Goal: Find specific page/section: Find specific page/section

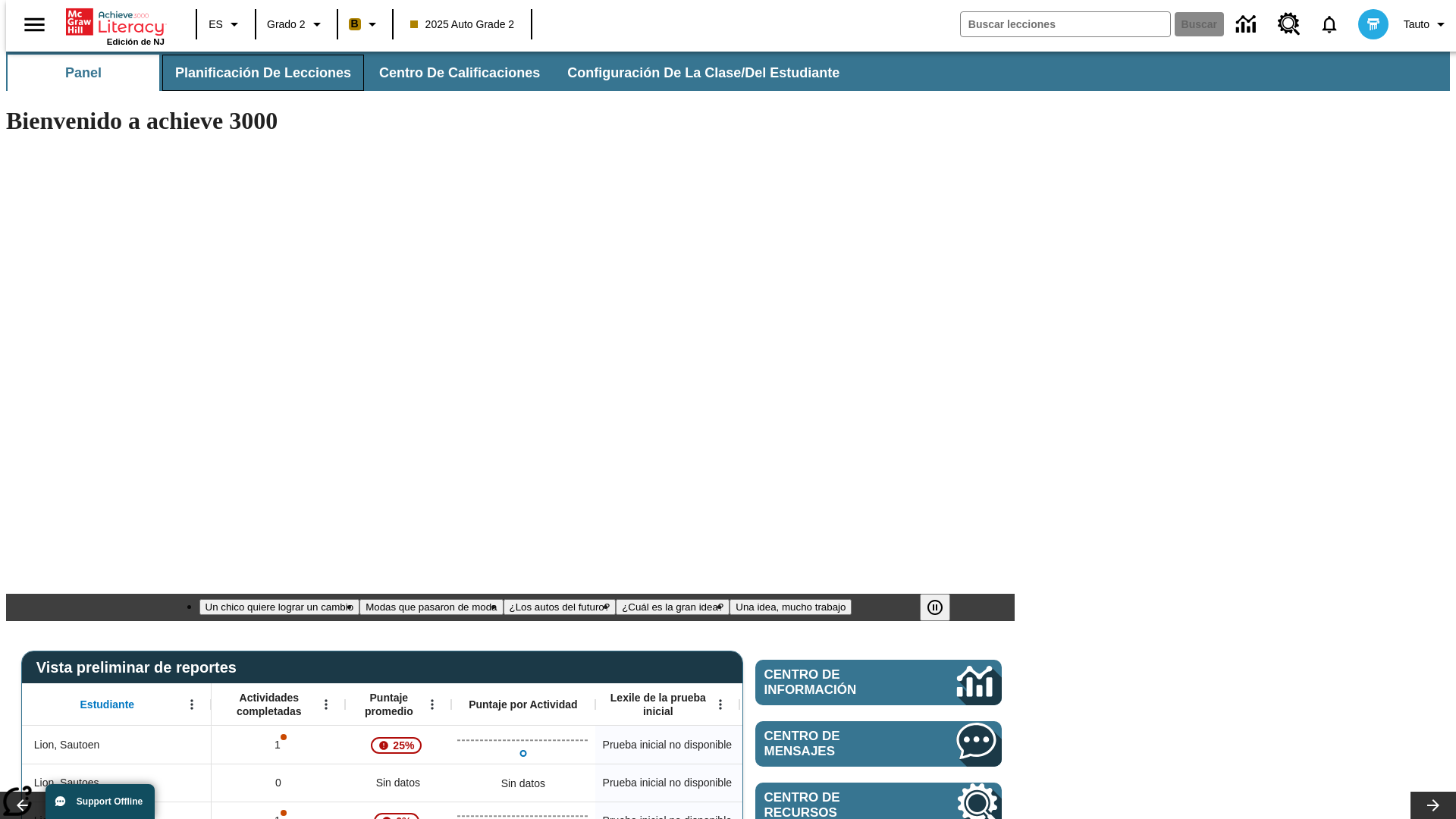
click at [254, 73] on span "Planificación de lecciones" at bounding box center [263, 73] width 176 height 17
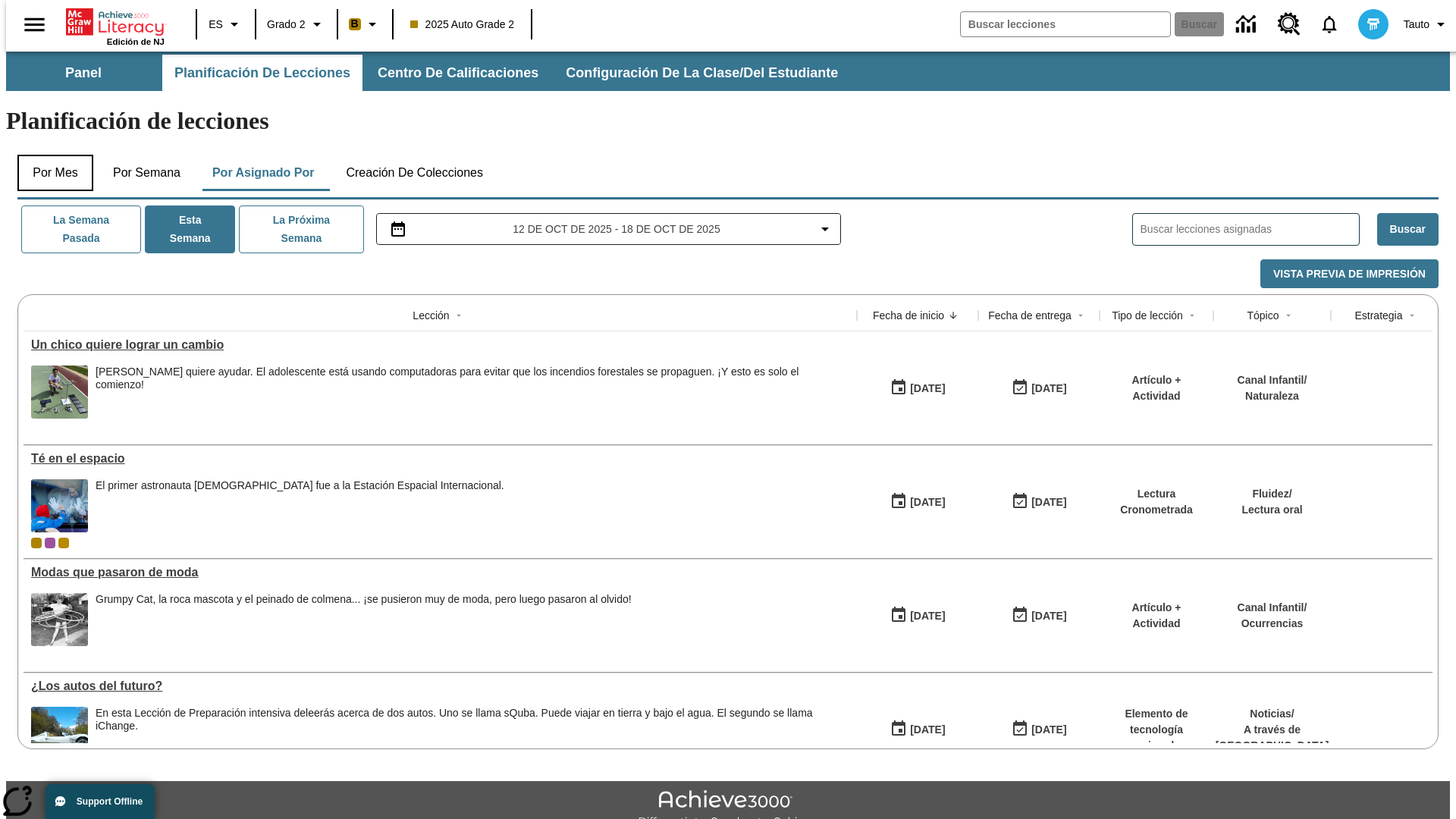
click at [49, 155] on button "Por mes" at bounding box center [55, 173] width 76 height 36
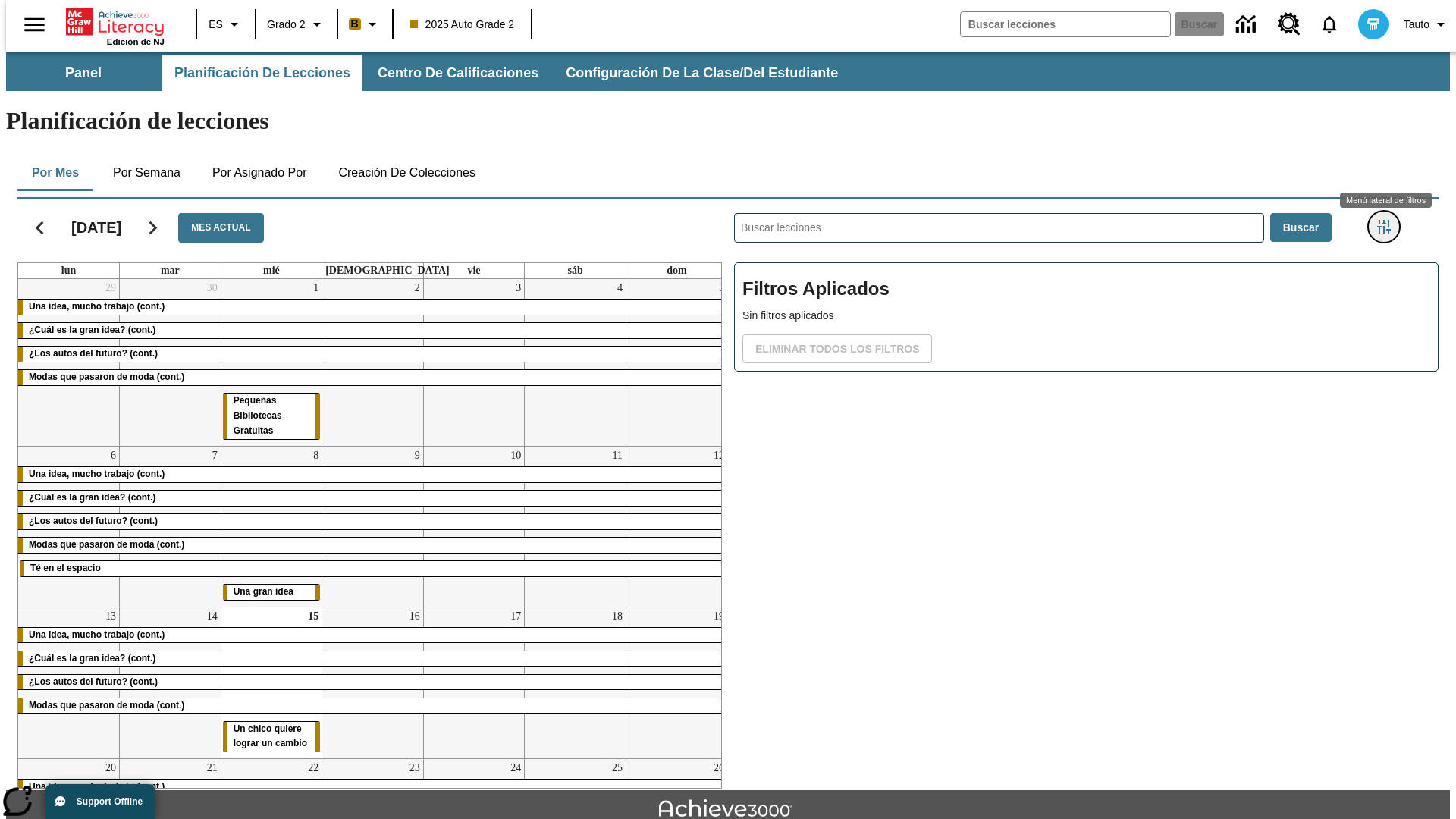
click at [1389, 220] on icon "Menú lateral de filtros" at bounding box center [1384, 227] width 13 height 13
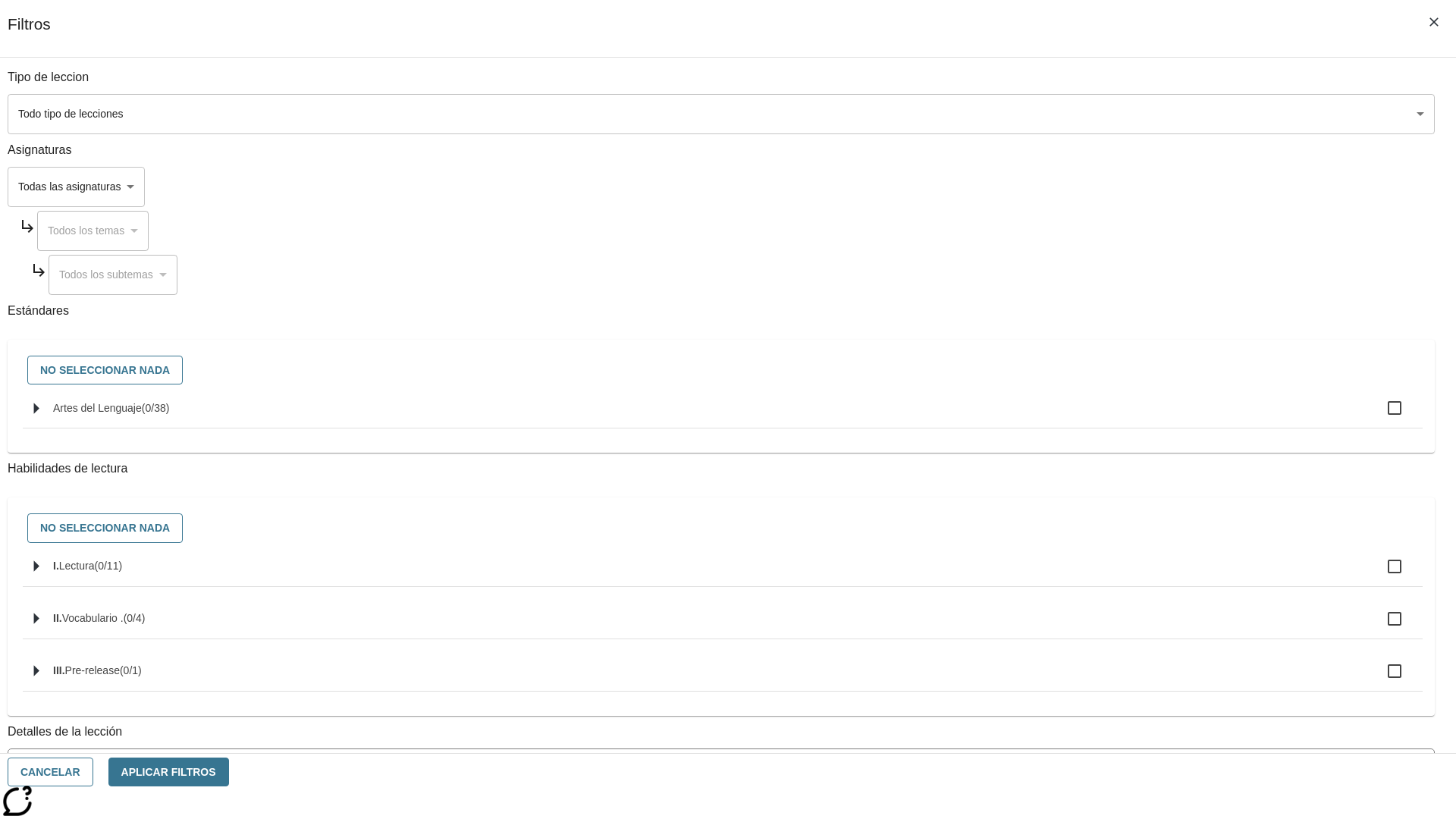
click at [1092, 114] on body "[MEDICAL_DATA] al contenido principal Edición de NJ ES Grado 2 B 2025 Auto Grad…" at bounding box center [727, 469] width 1444 height 836
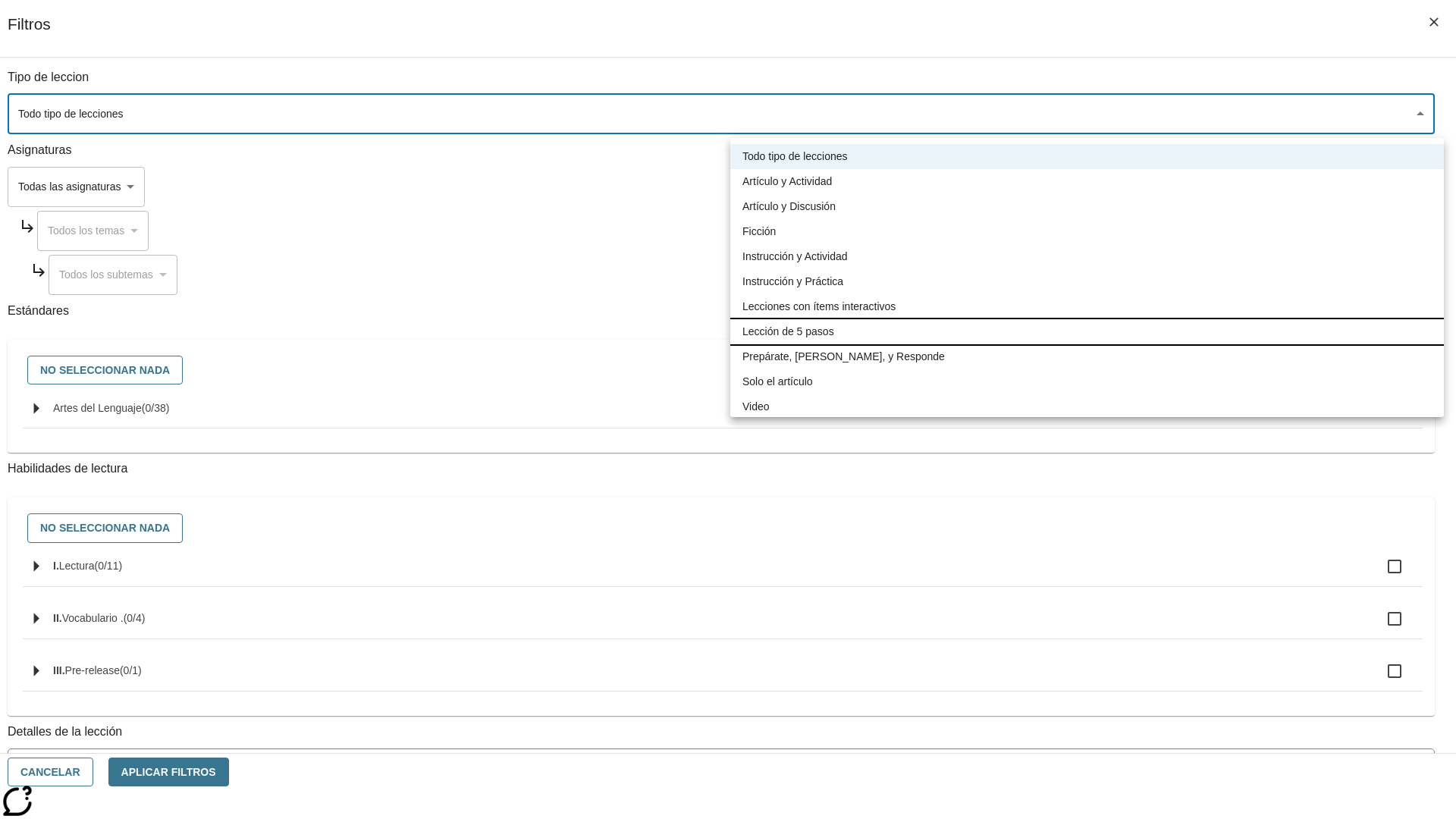
click at [1087, 331] on li "Lección de 5 pasos" at bounding box center [1087, 331] width 714 height 25
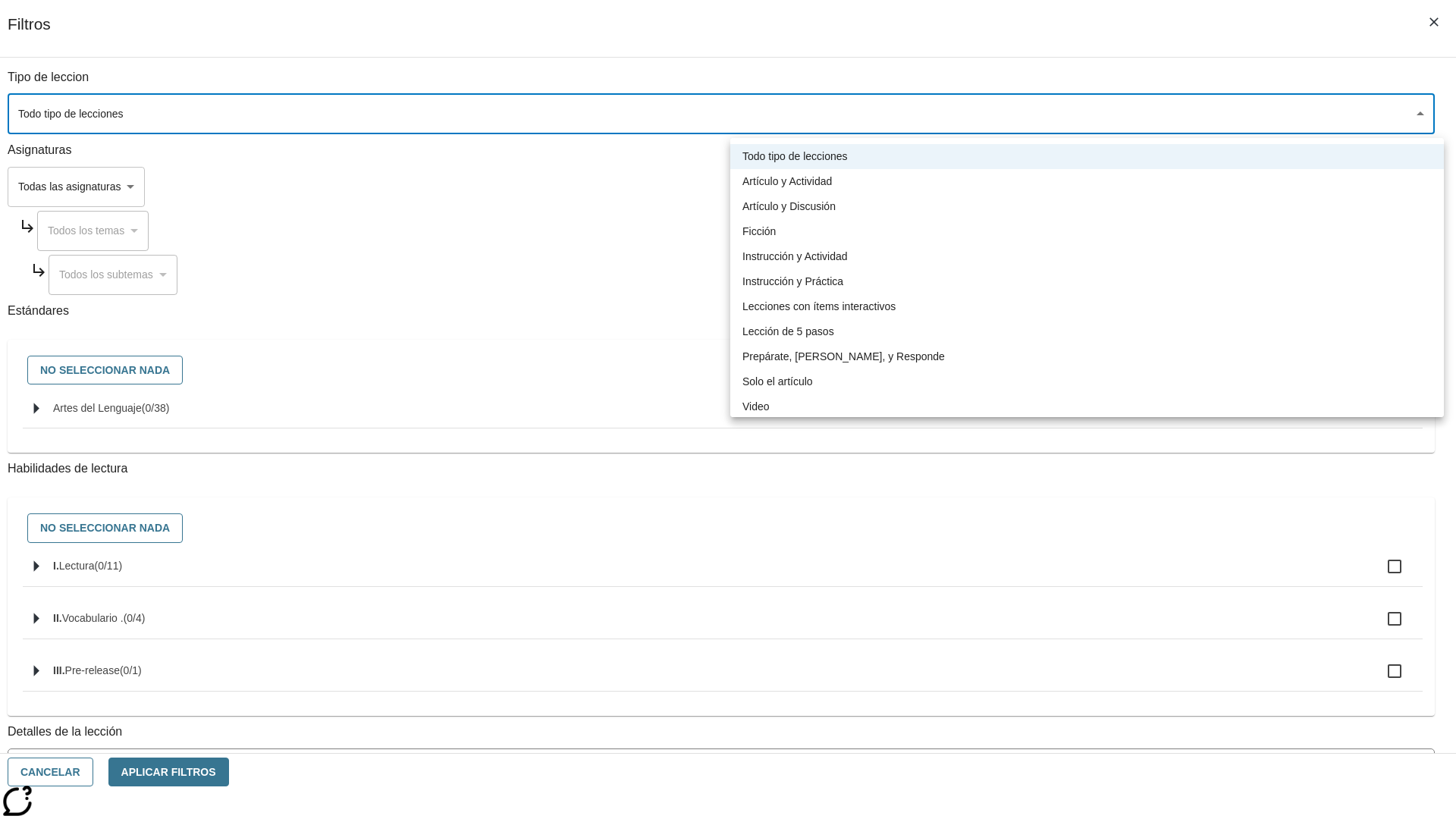
type input "1"
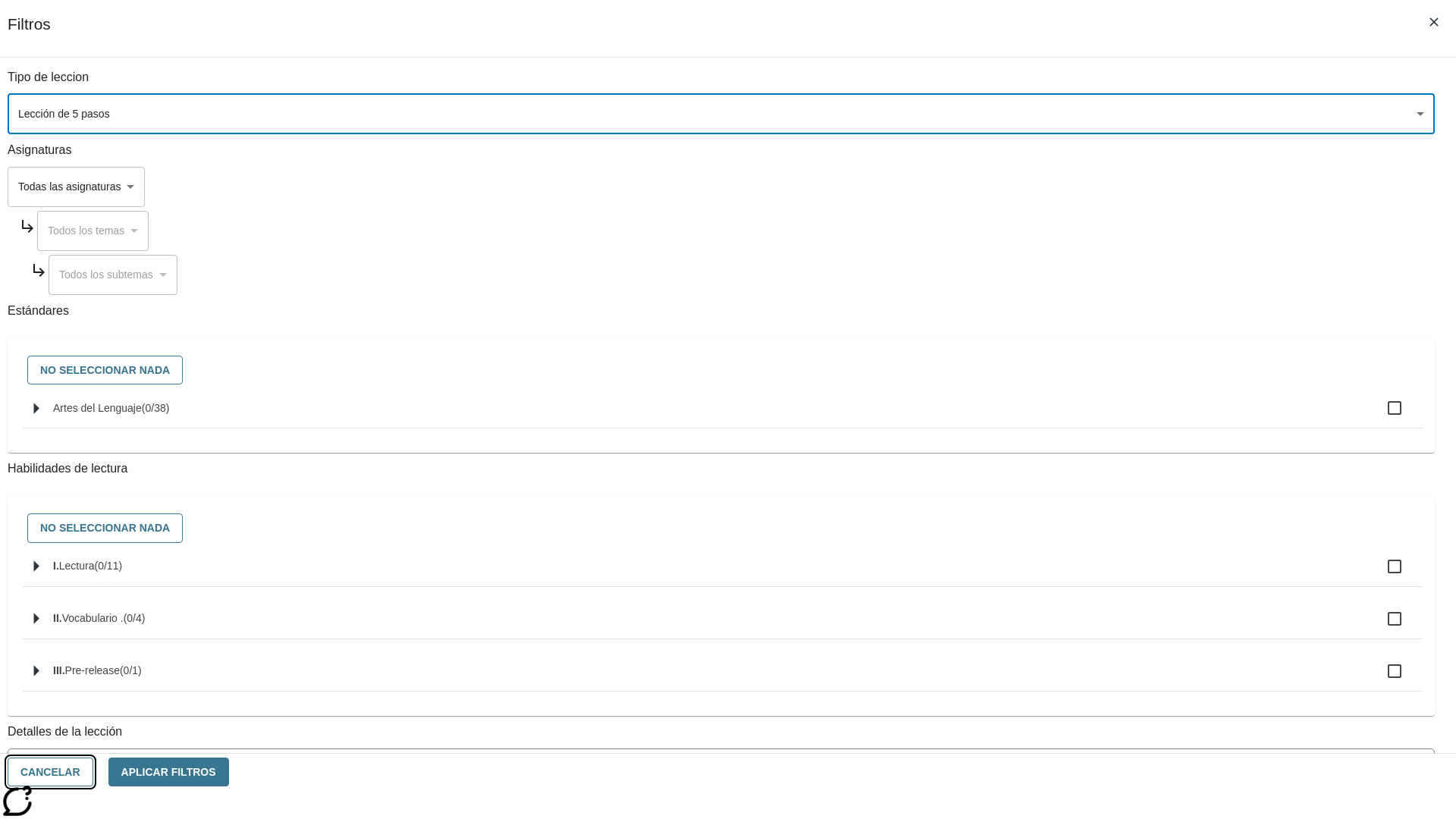
click at [93, 772] on button "Cancelar" at bounding box center [50, 772] width 85 height 29
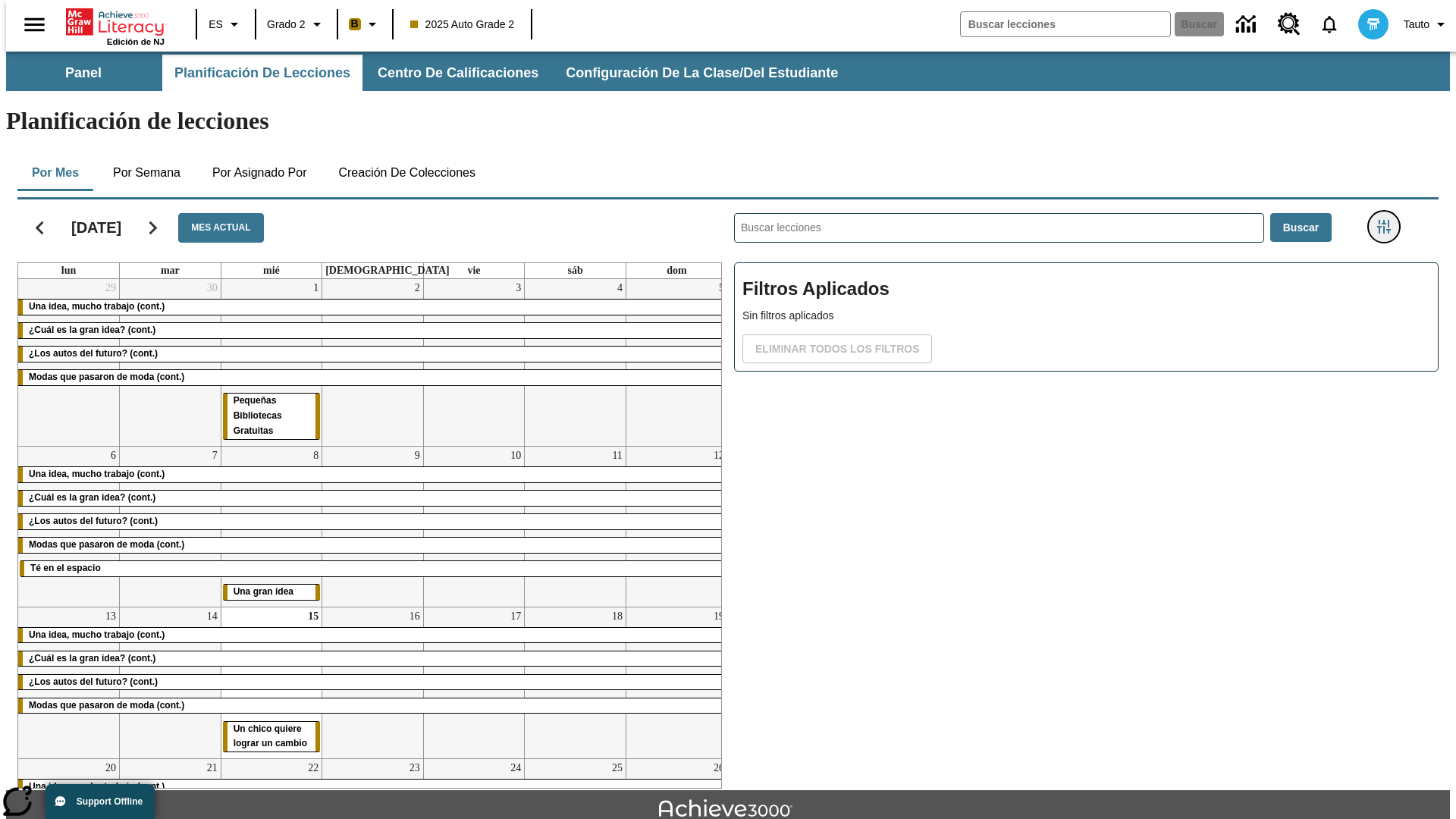
click at [1389, 220] on icon "Menú lateral de filtros" at bounding box center [1384, 227] width 13 height 13
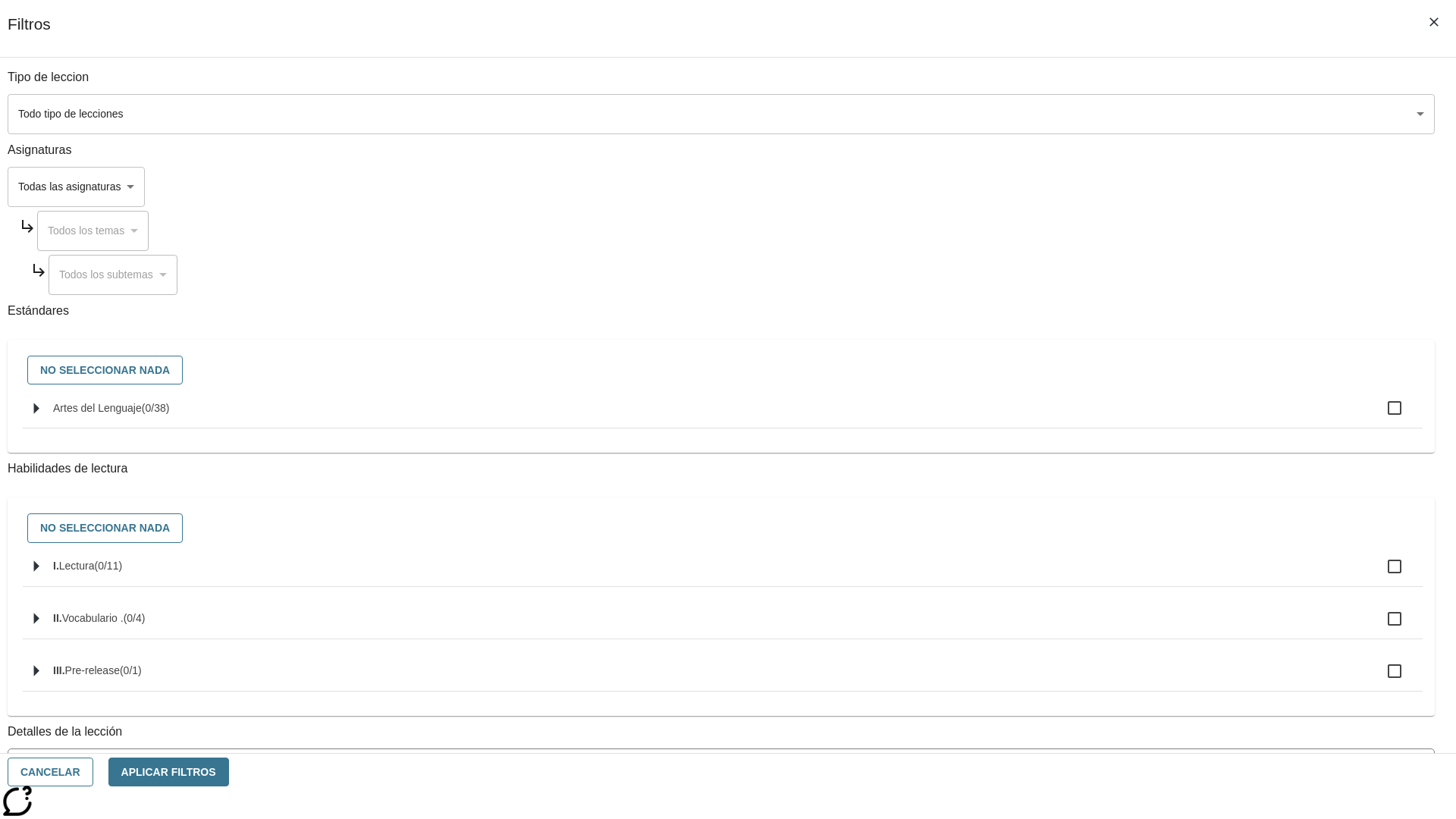
click at [1092, 114] on body "[MEDICAL_DATA] al contenido principal Edición de NJ ES Grado 2 B 2025 Auto Grad…" at bounding box center [727, 469] width 1444 height 836
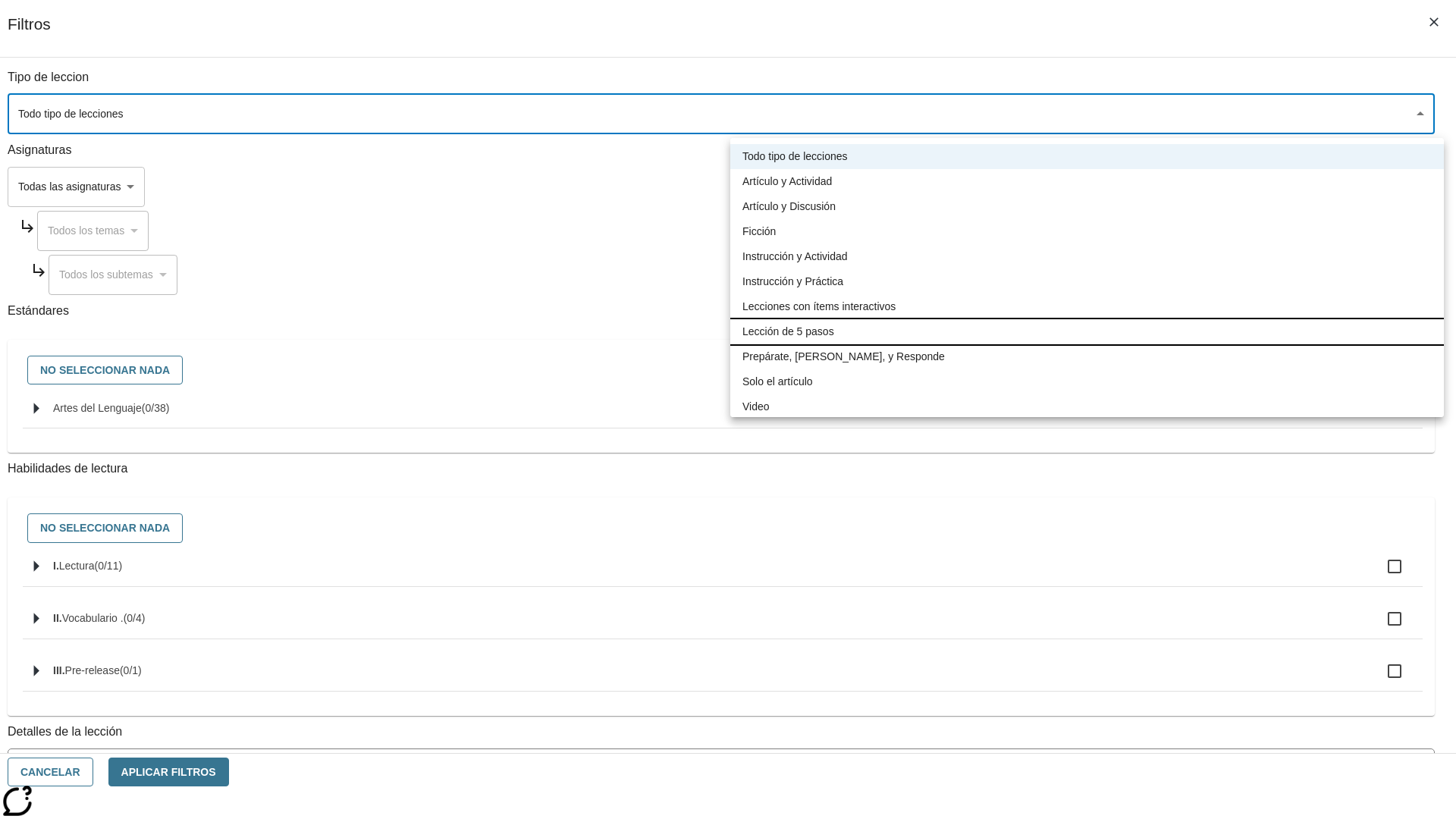
click at [1087, 331] on li "Lección de 5 pasos" at bounding box center [1087, 331] width 714 height 25
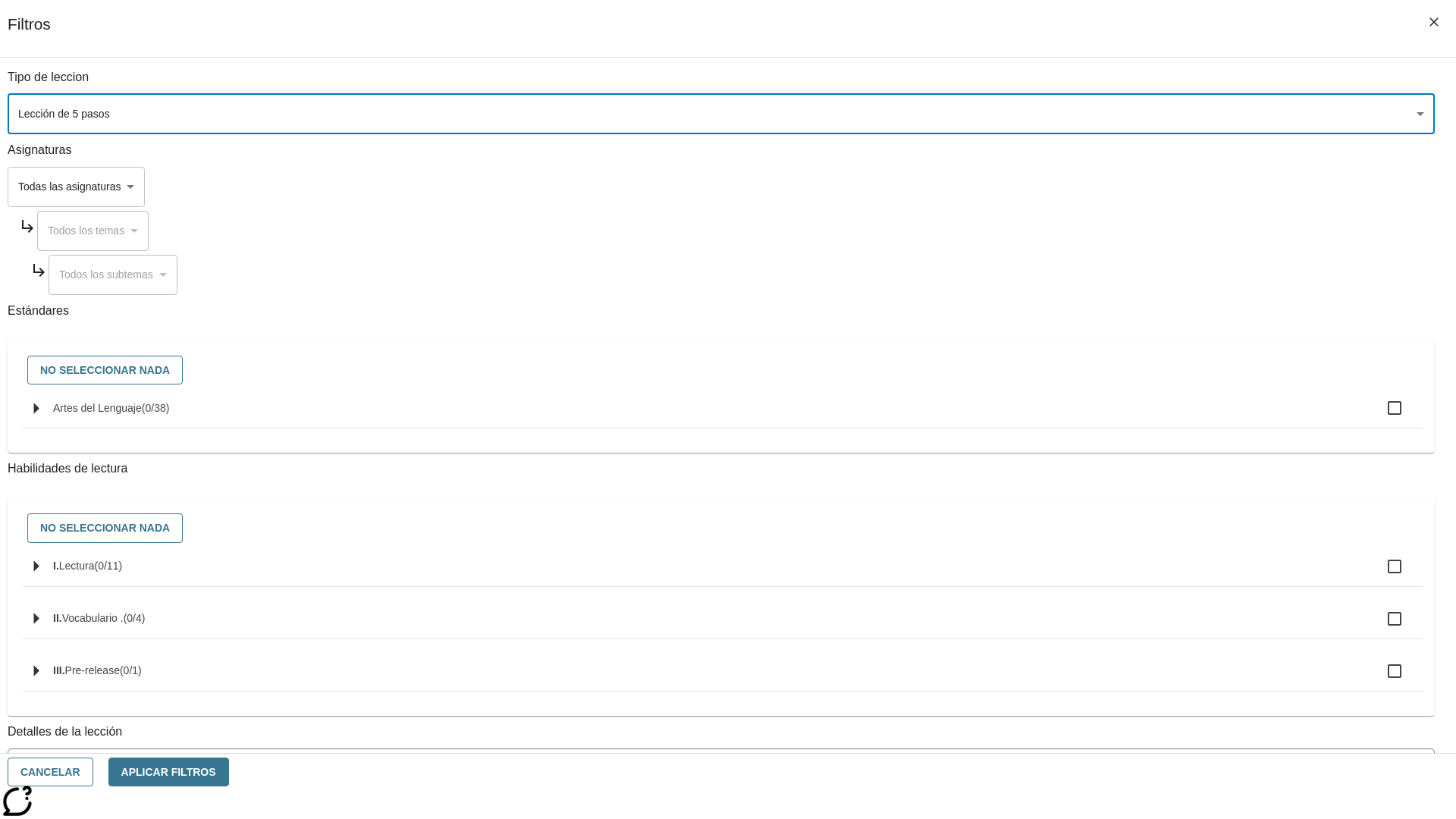
type input "1"
click at [229, 772] on button "Aplicar Filtros" at bounding box center [168, 772] width 121 height 29
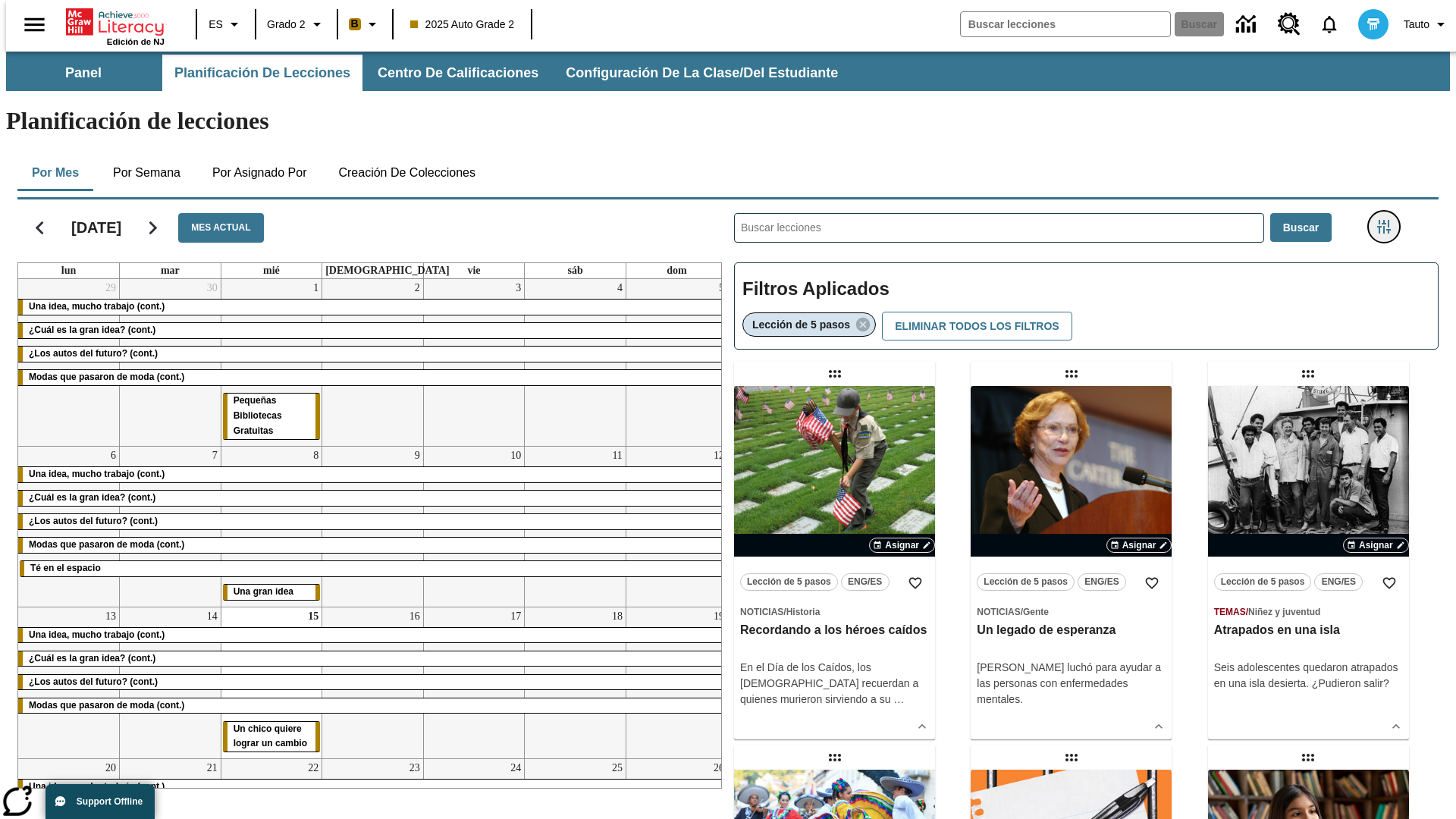
click at [1389, 220] on icon "Menú lateral de filtros" at bounding box center [1384, 227] width 13 height 13
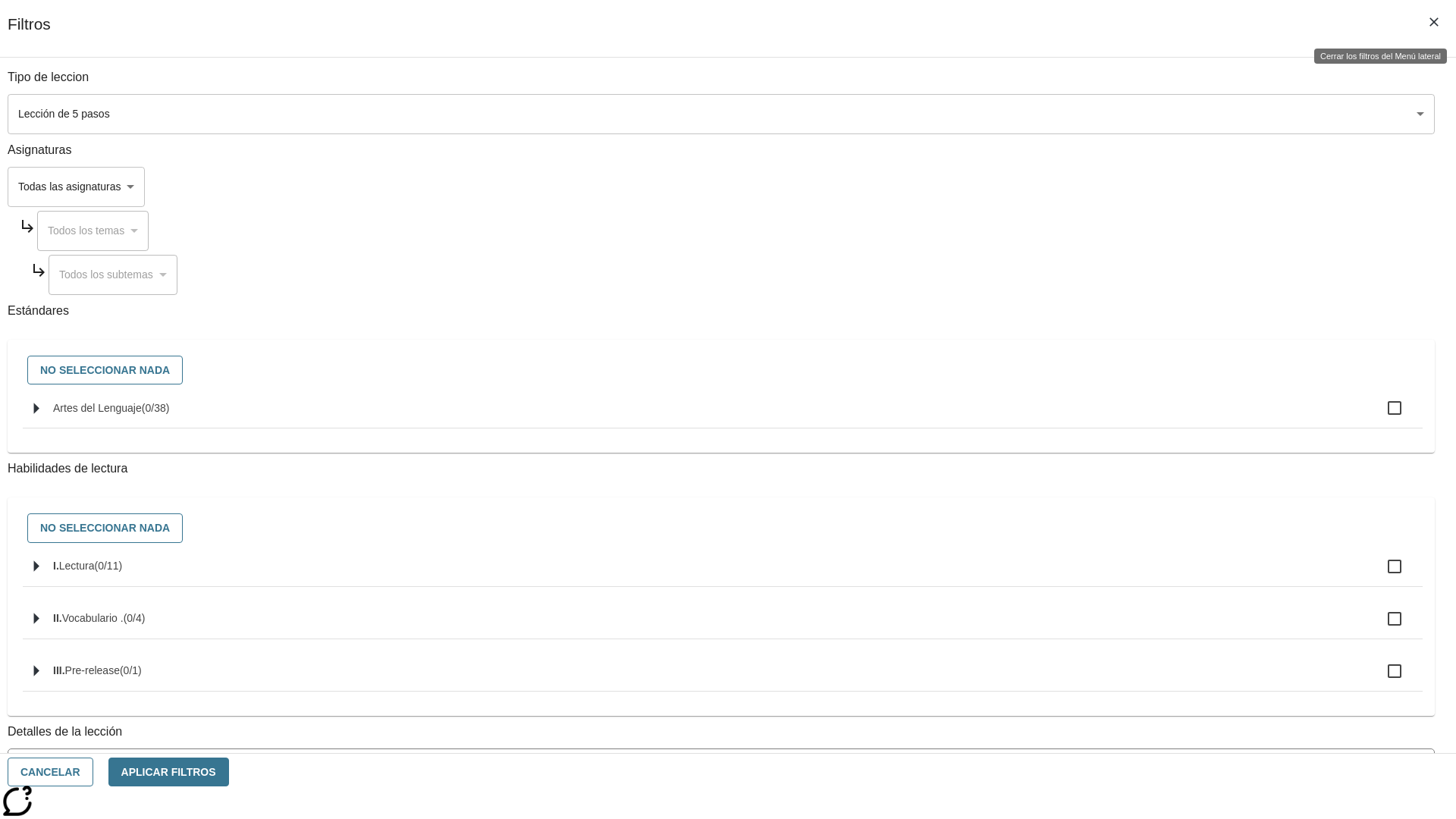
click at [1434, 22] on icon "Cerrar los filtros del Menú lateral" at bounding box center [1434, 22] width 9 height 9
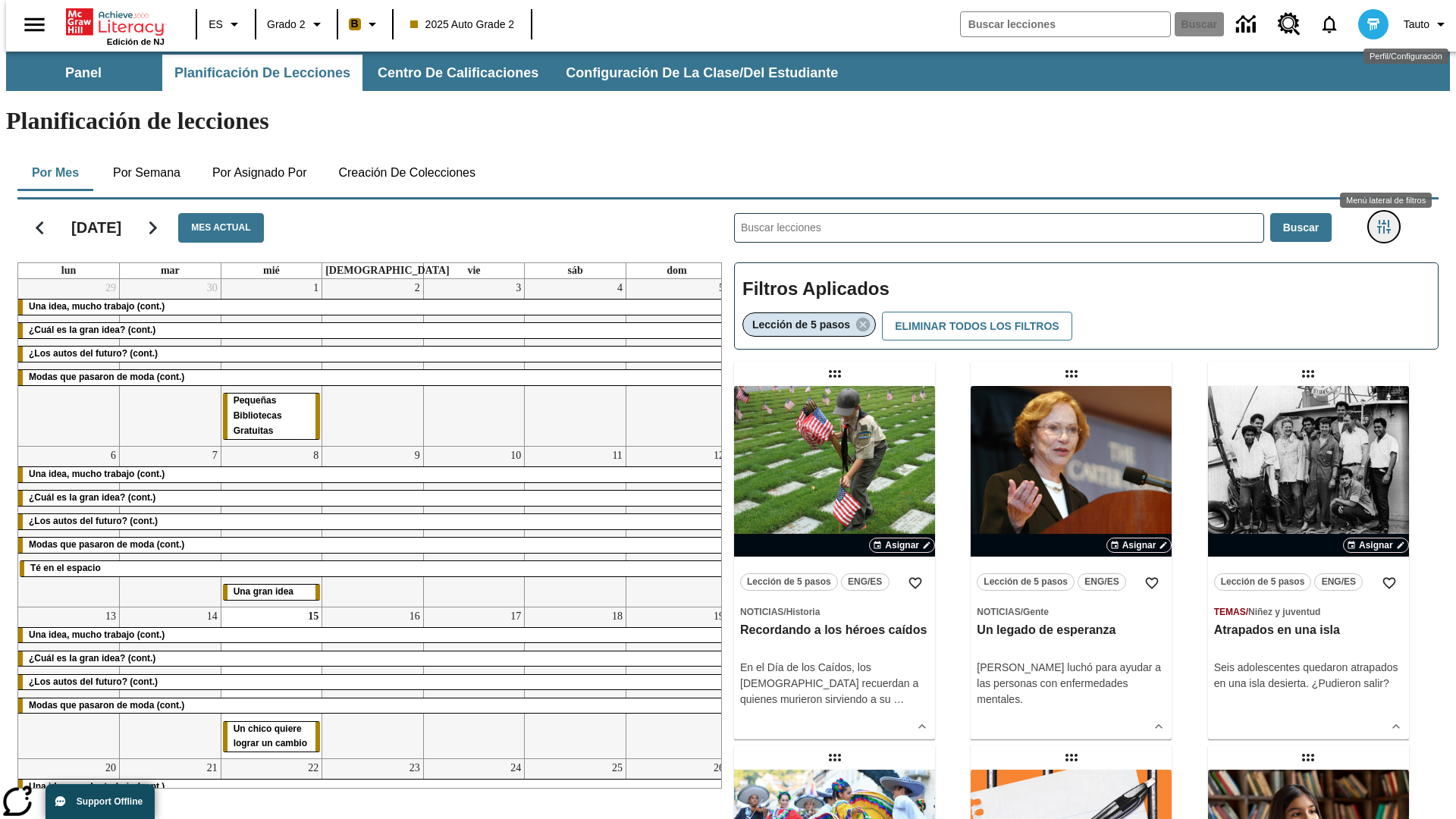
click at [1389, 220] on icon "Menú lateral de filtros" at bounding box center [1384, 227] width 13 height 13
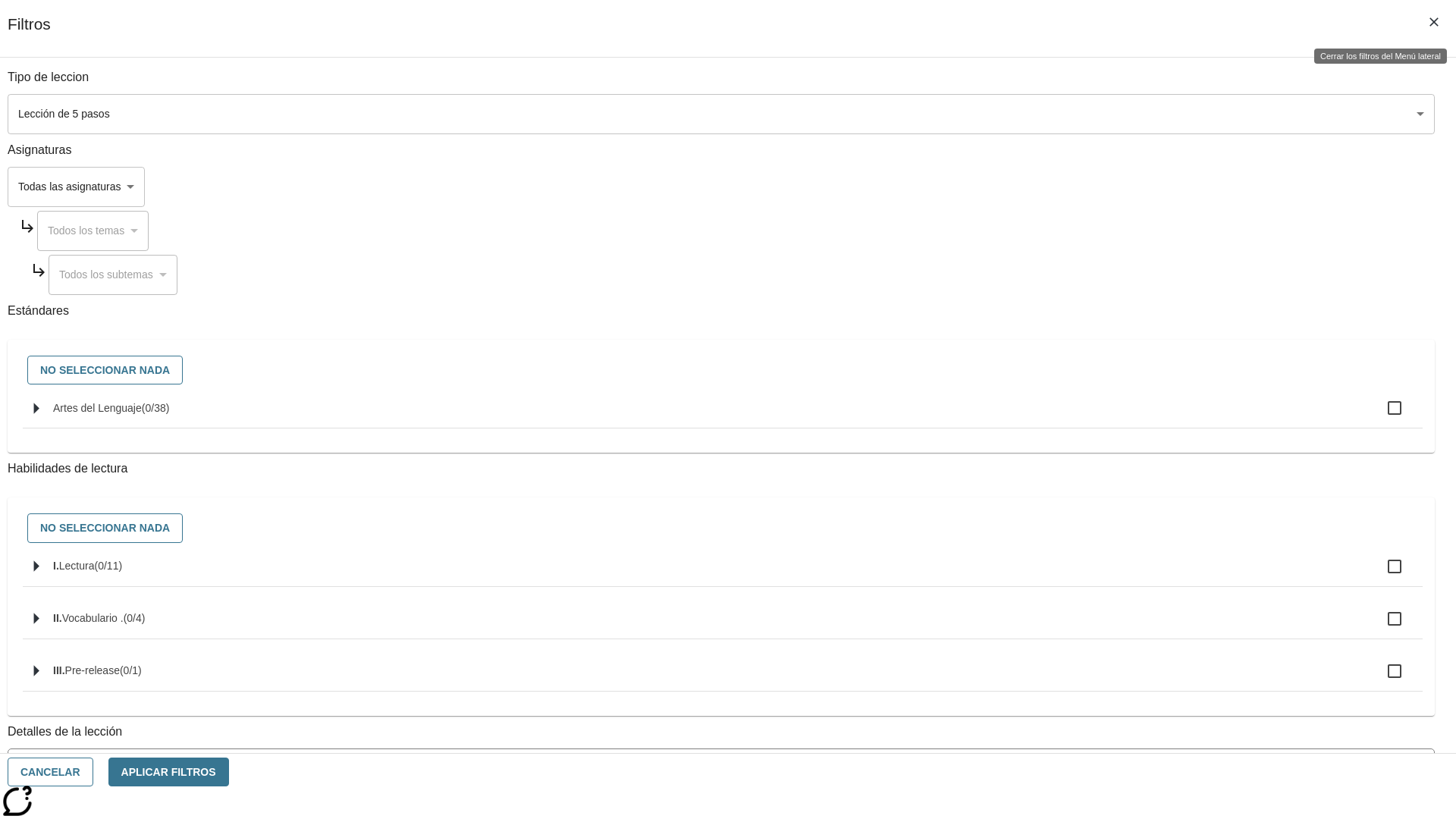
click at [1434, 22] on icon "Cerrar los filtros del Menú lateral" at bounding box center [1434, 22] width 9 height 9
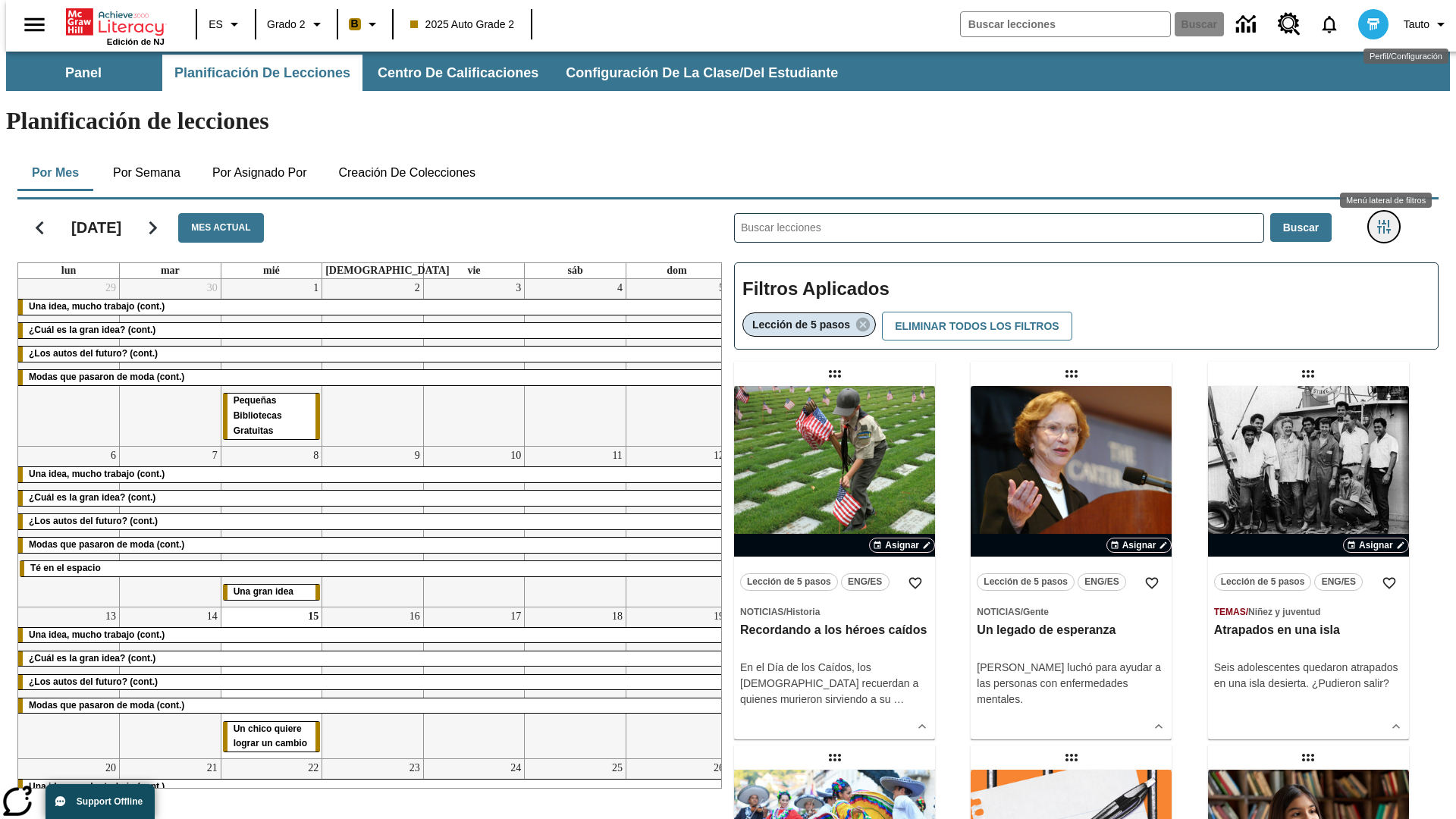
click at [1389, 220] on icon "Menú lateral de filtros" at bounding box center [1384, 227] width 13 height 13
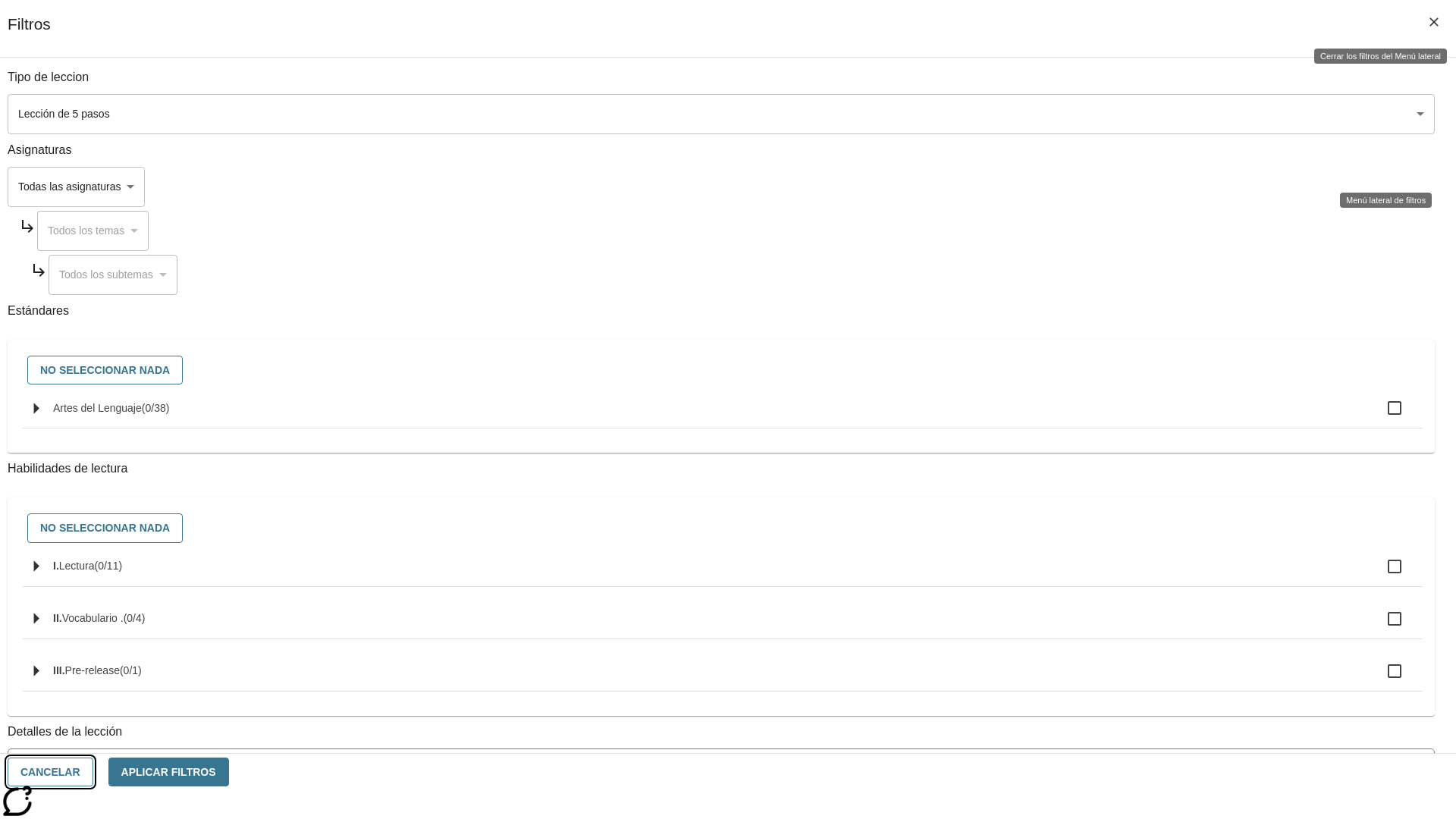
click at [93, 772] on button "Cancelar" at bounding box center [50, 772] width 85 height 29
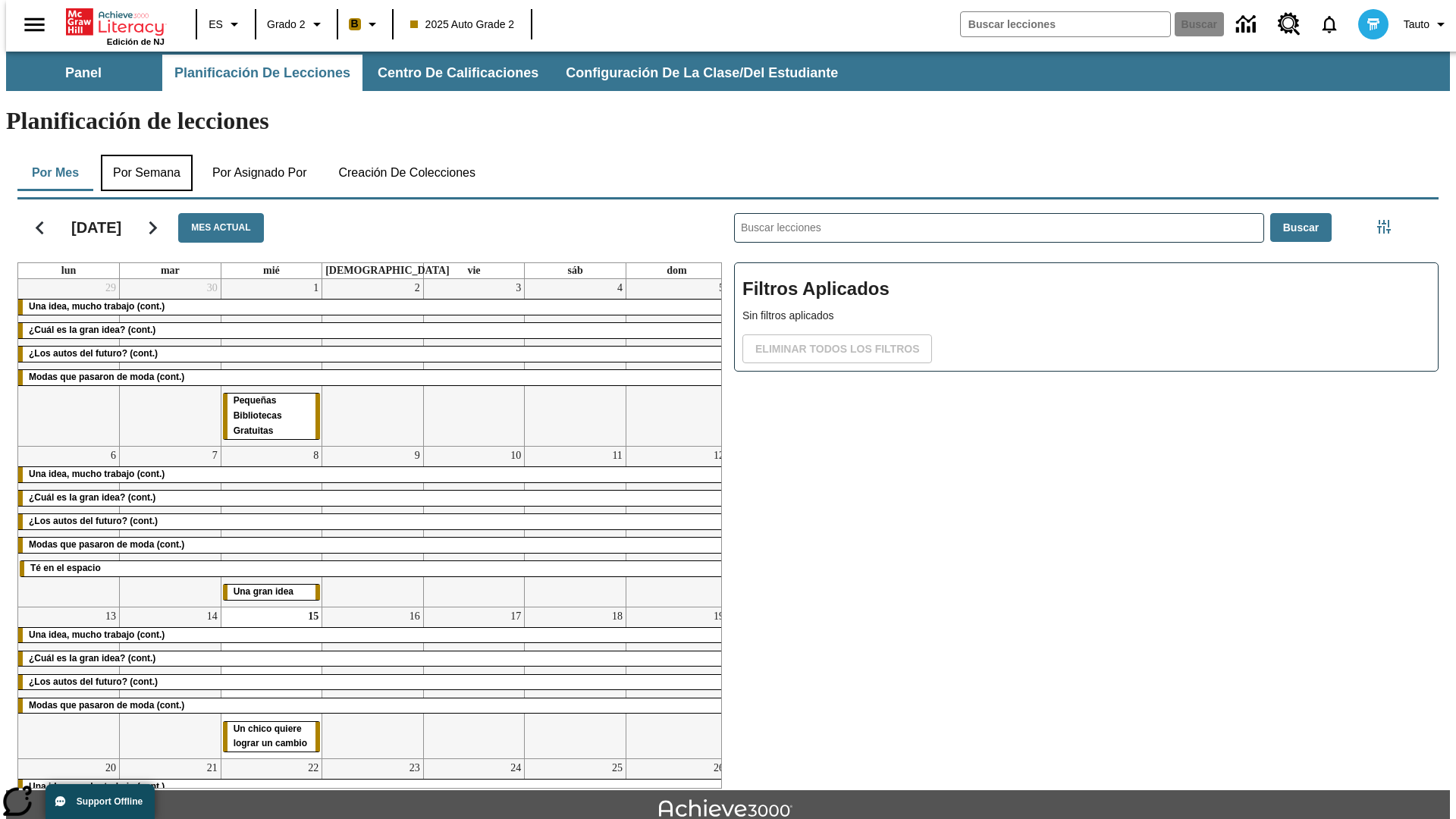
click at [141, 155] on button "Por semana" at bounding box center [146, 173] width 92 height 36
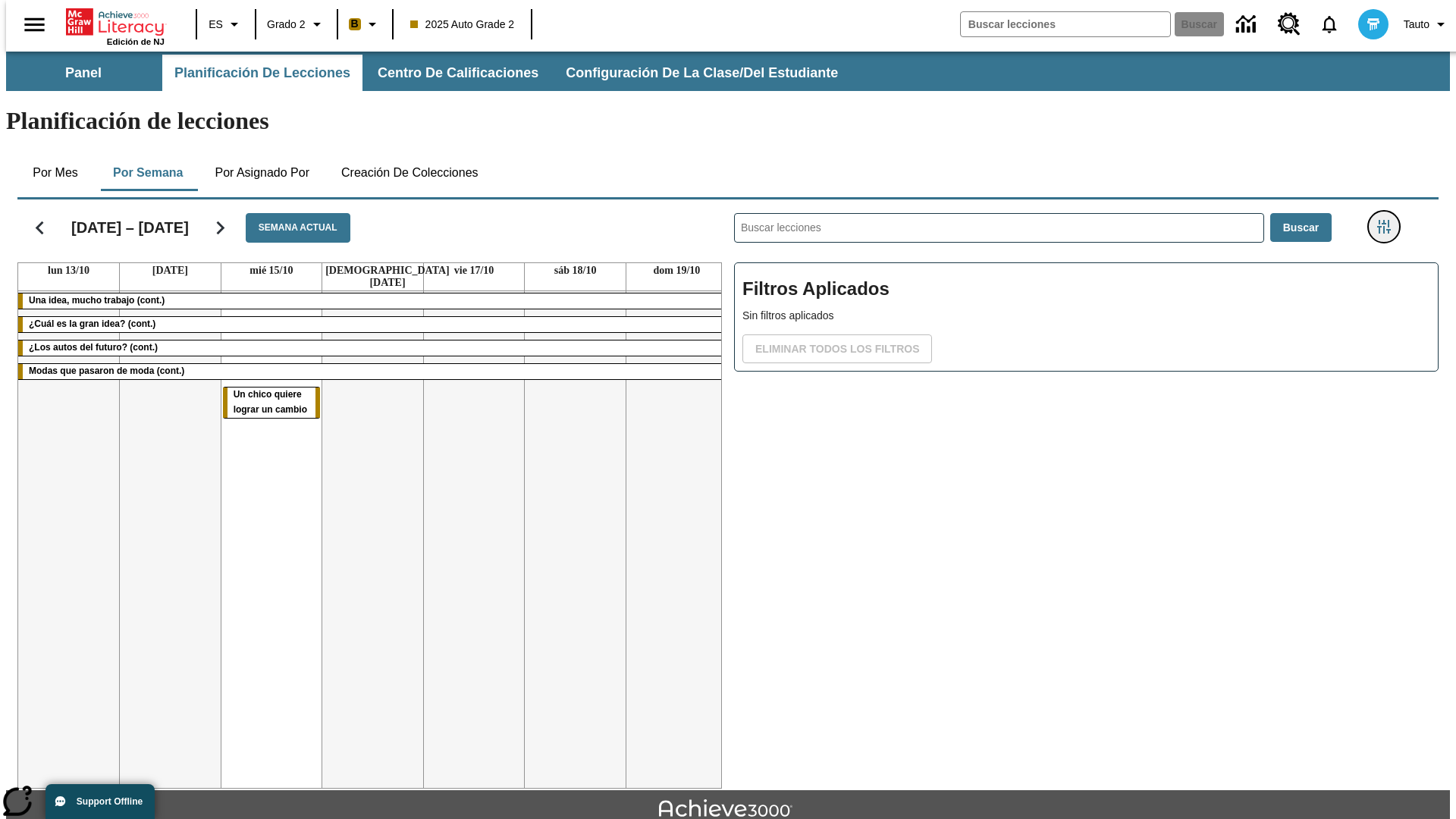
click at [1389, 220] on icon "Menú lateral de filtros" at bounding box center [1384, 227] width 13 height 13
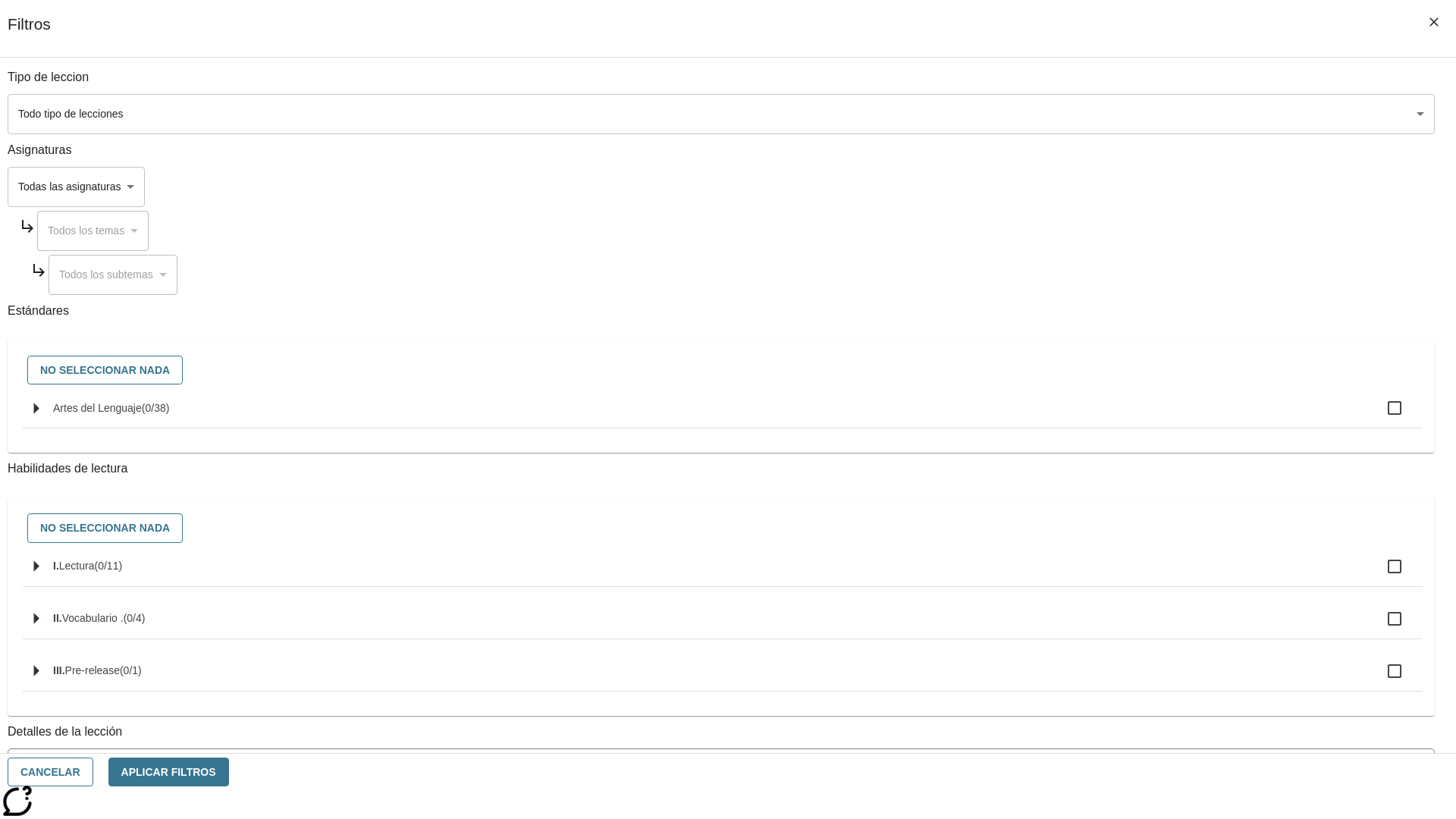
click at [1092, 114] on body "[MEDICAL_DATA] al contenido principal Edición de NJ ES Grado 2 B 2025 Auto Grad…" at bounding box center [727, 469] width 1444 height 836
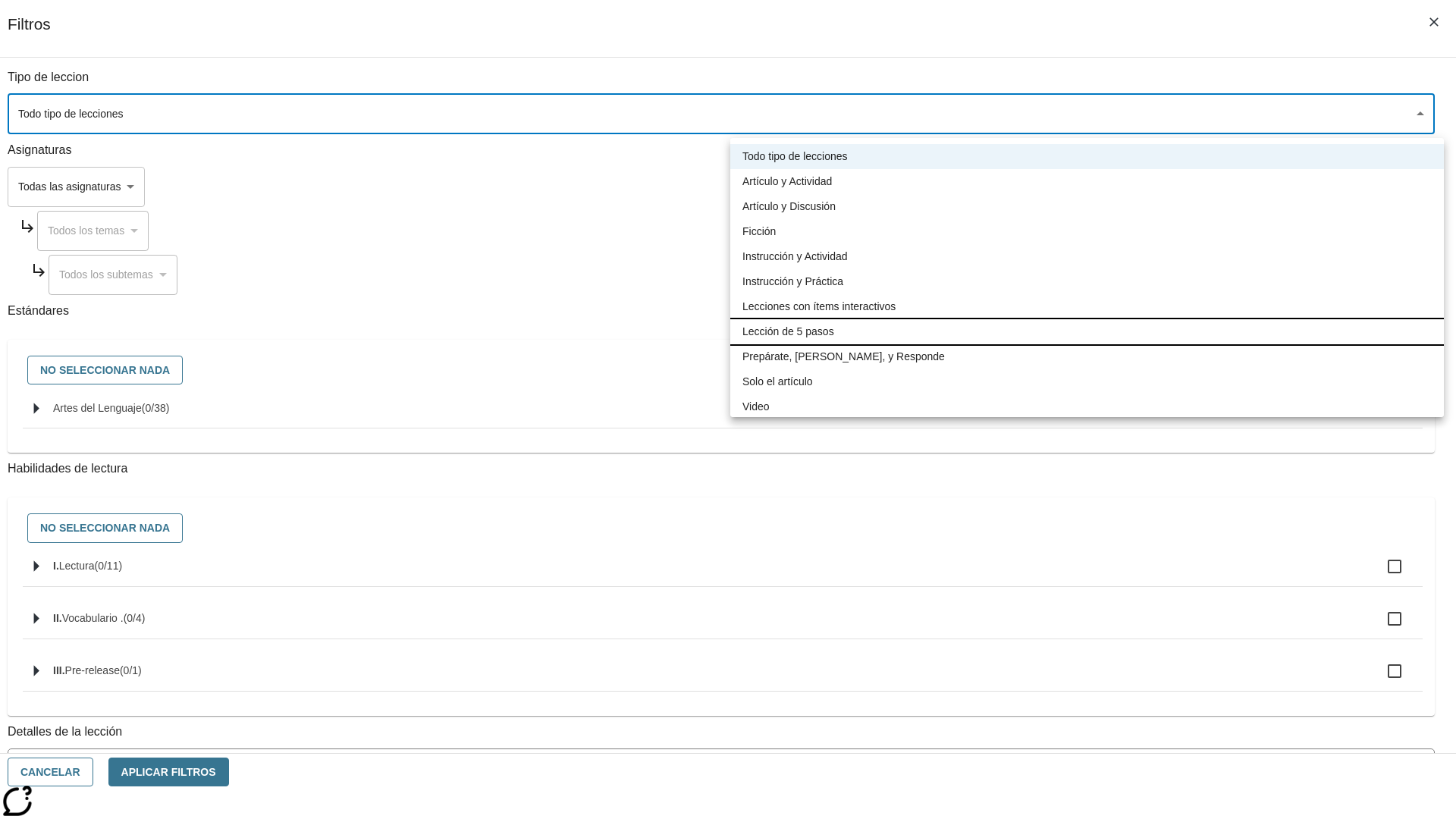
click at [1087, 331] on li "Lección de 5 pasos" at bounding box center [1087, 331] width 714 height 25
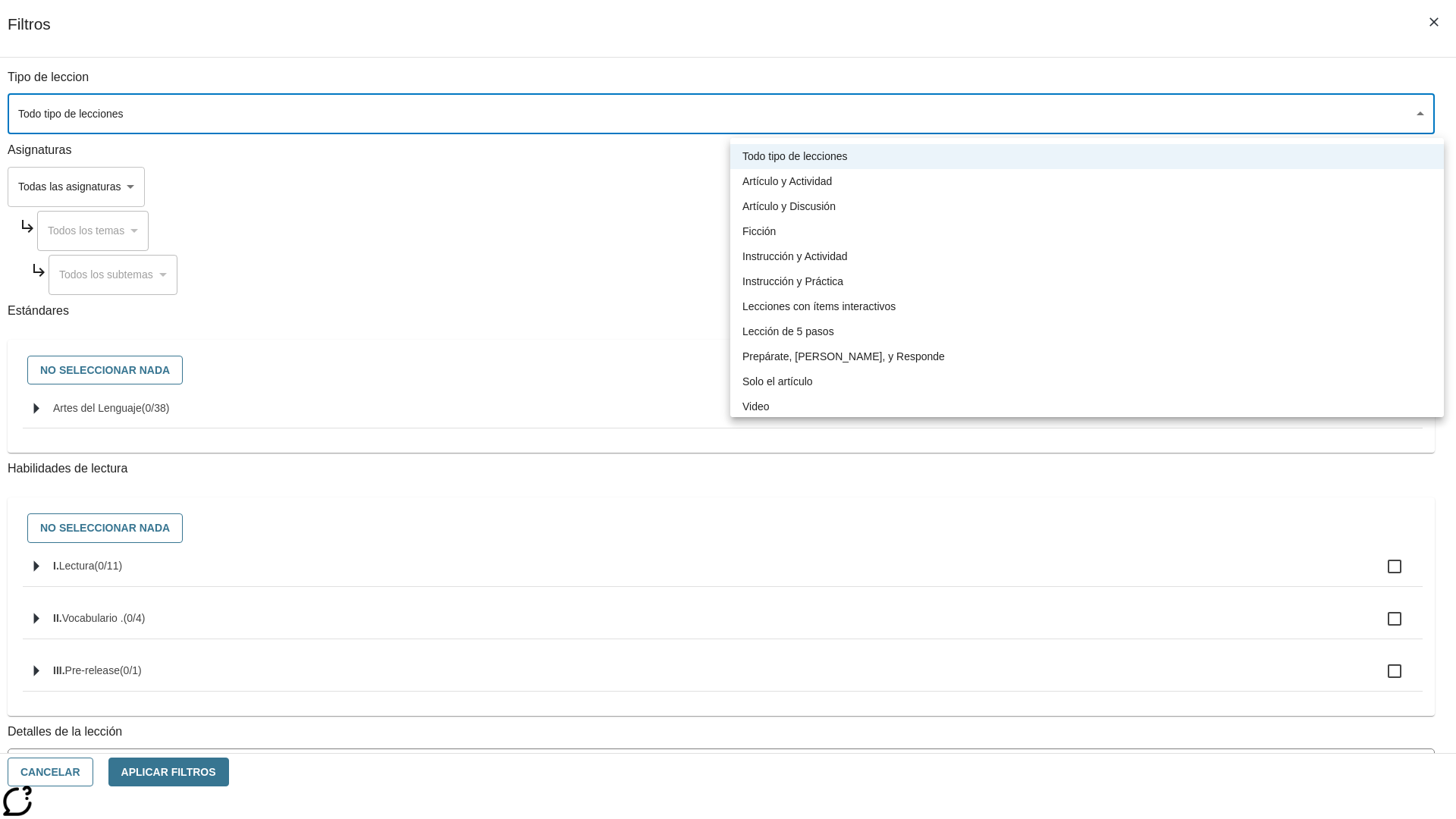
type input "1"
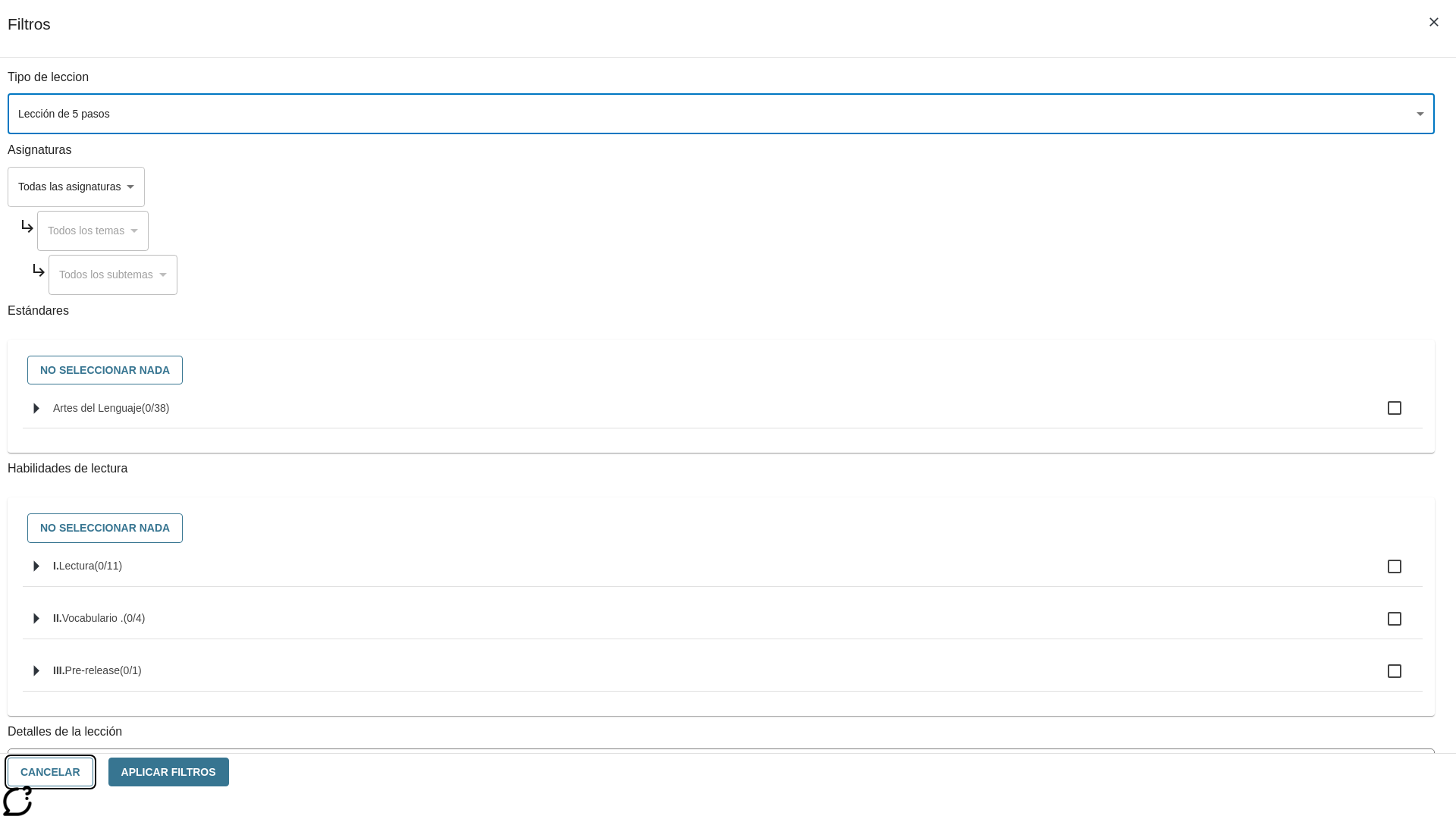
click at [93, 772] on button "Cancelar" at bounding box center [50, 772] width 85 height 29
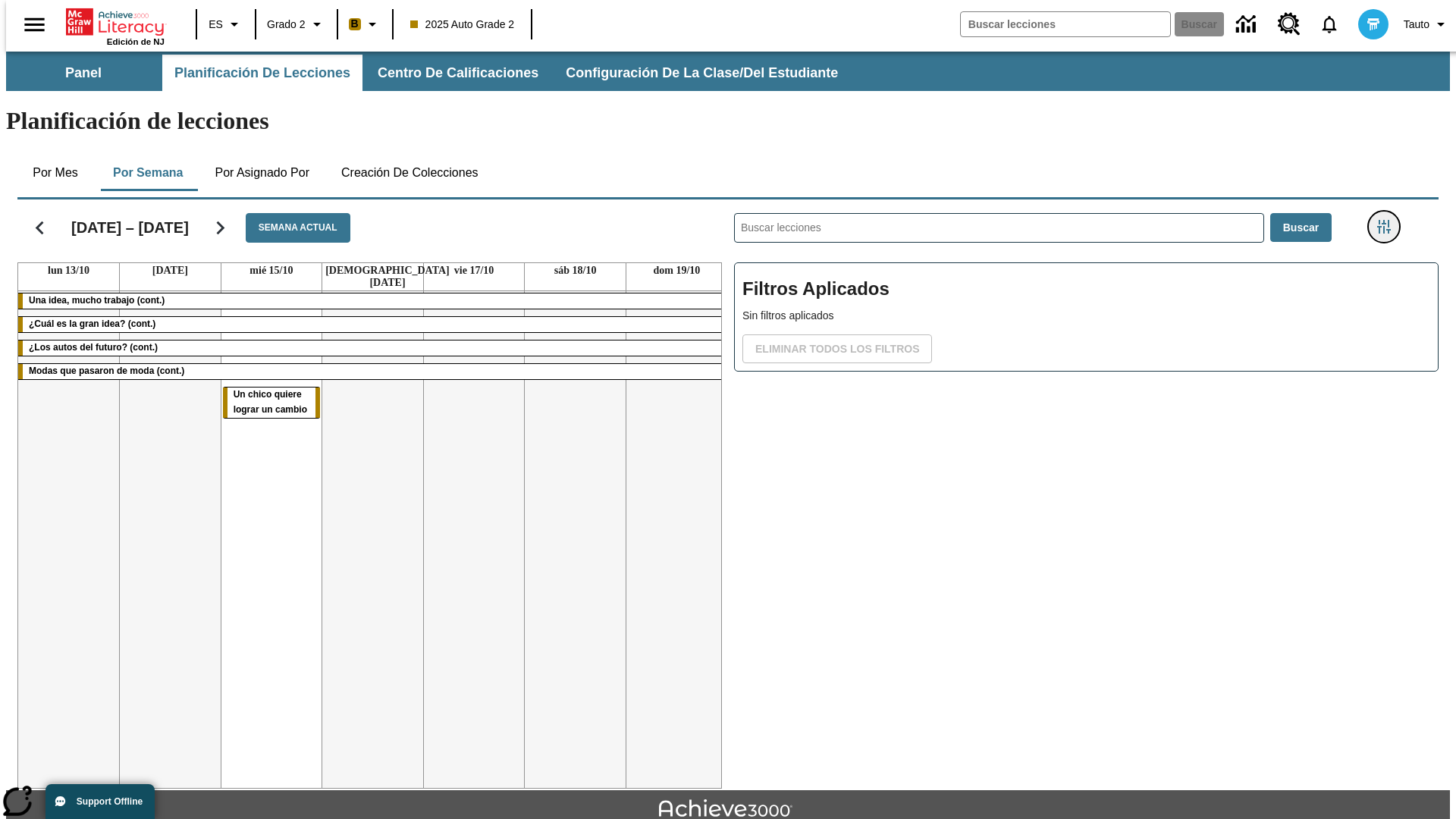
click at [1389, 220] on icon "Menú lateral de filtros" at bounding box center [1384, 227] width 13 height 13
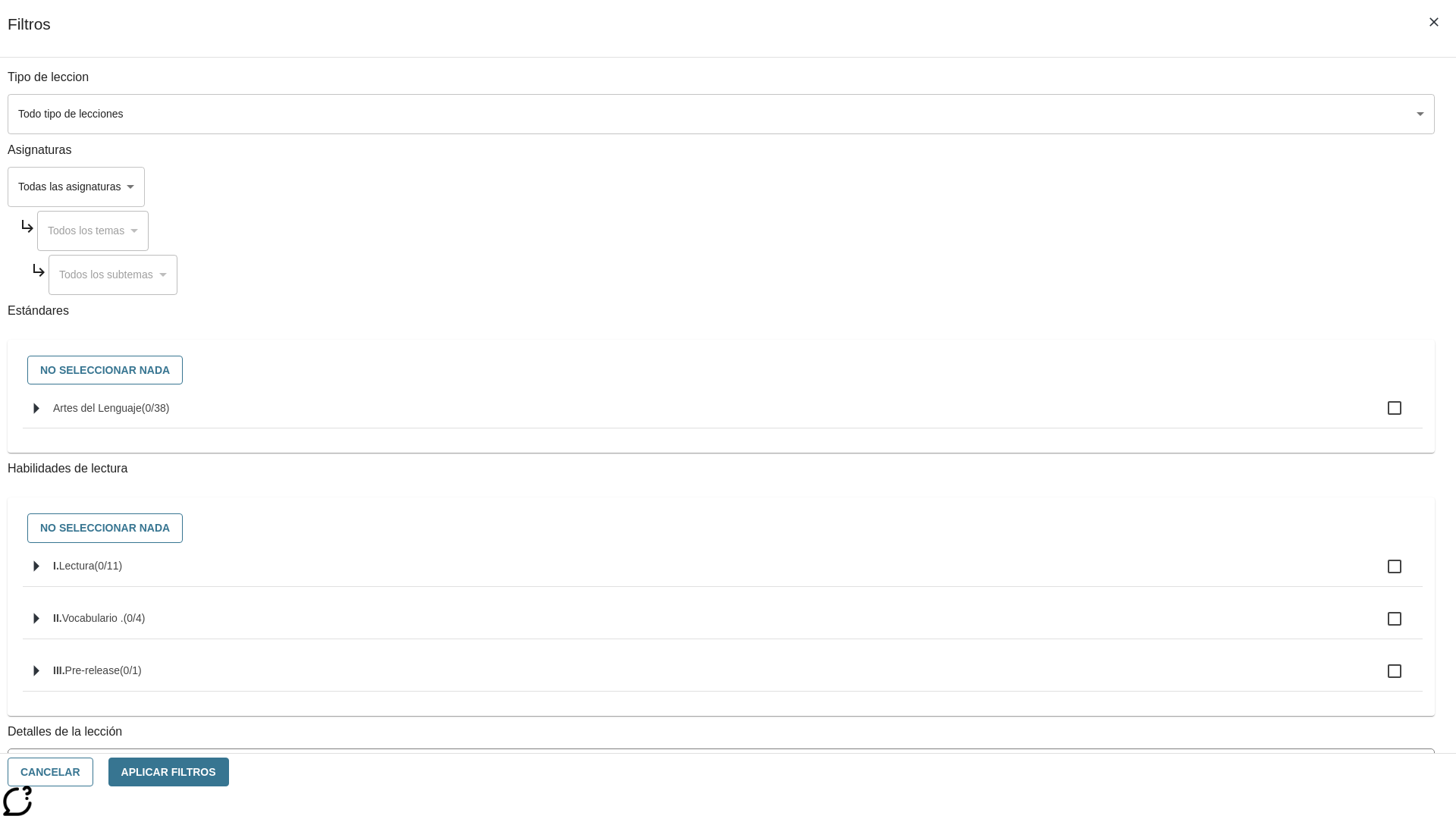
click at [1092, 114] on body "[MEDICAL_DATA] al contenido principal Edición de NJ ES Grado 2 B 2025 Auto Grad…" at bounding box center [727, 469] width 1444 height 836
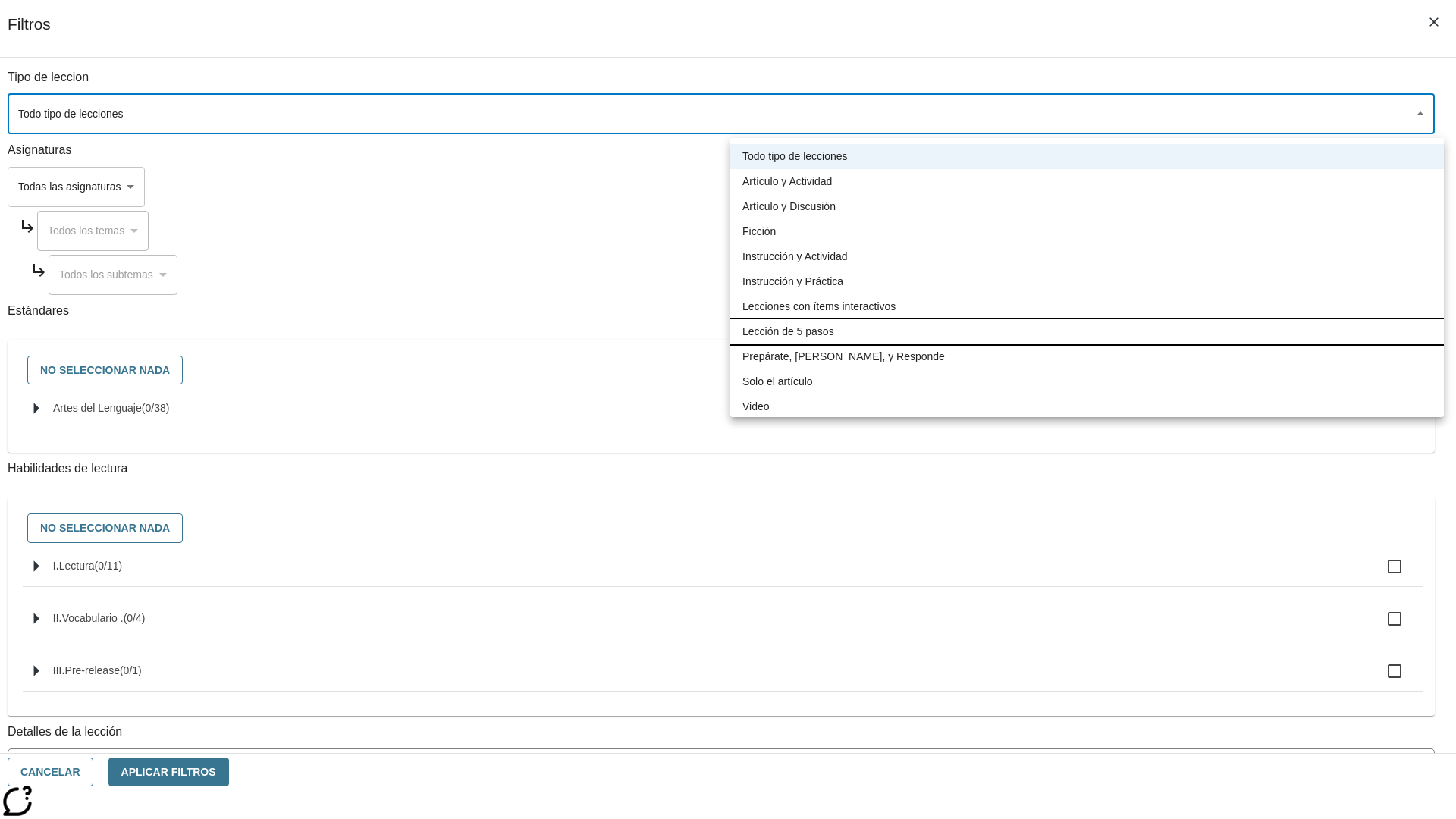
click at [1087, 331] on li "Lección de 5 pasos" at bounding box center [1087, 331] width 714 height 25
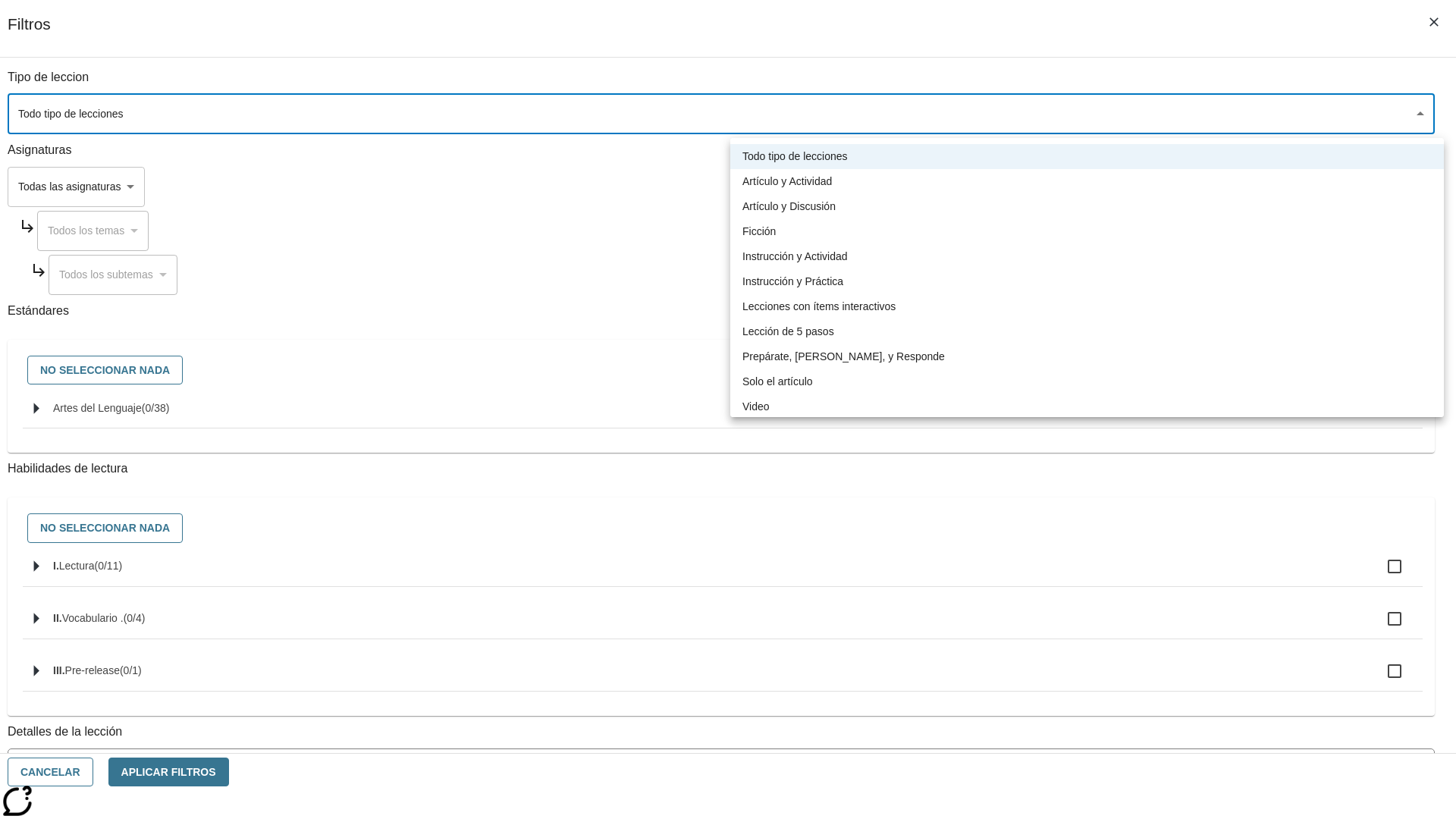
type input "1"
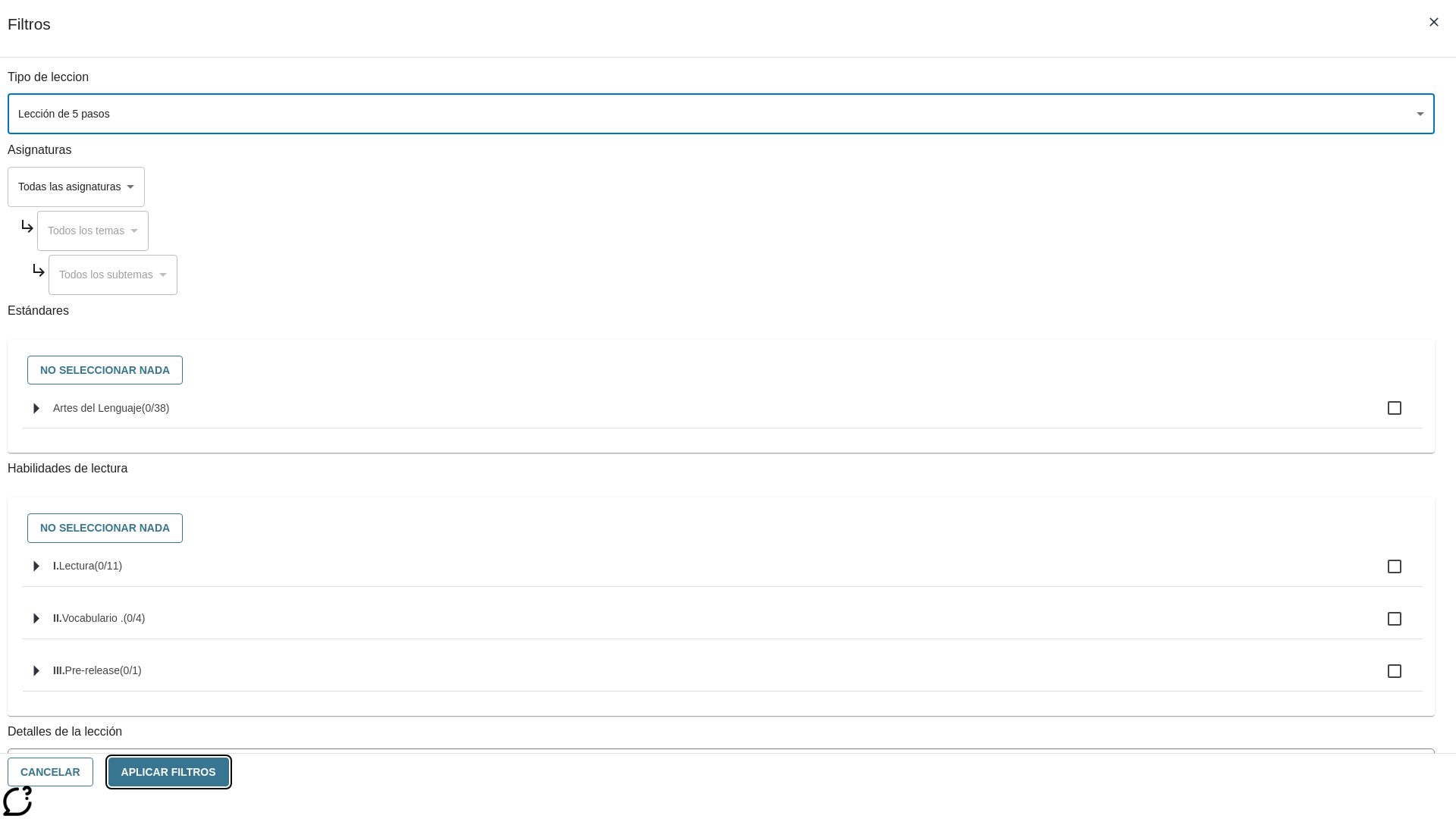
click at [229, 772] on button "Aplicar Filtros" at bounding box center [168, 772] width 121 height 29
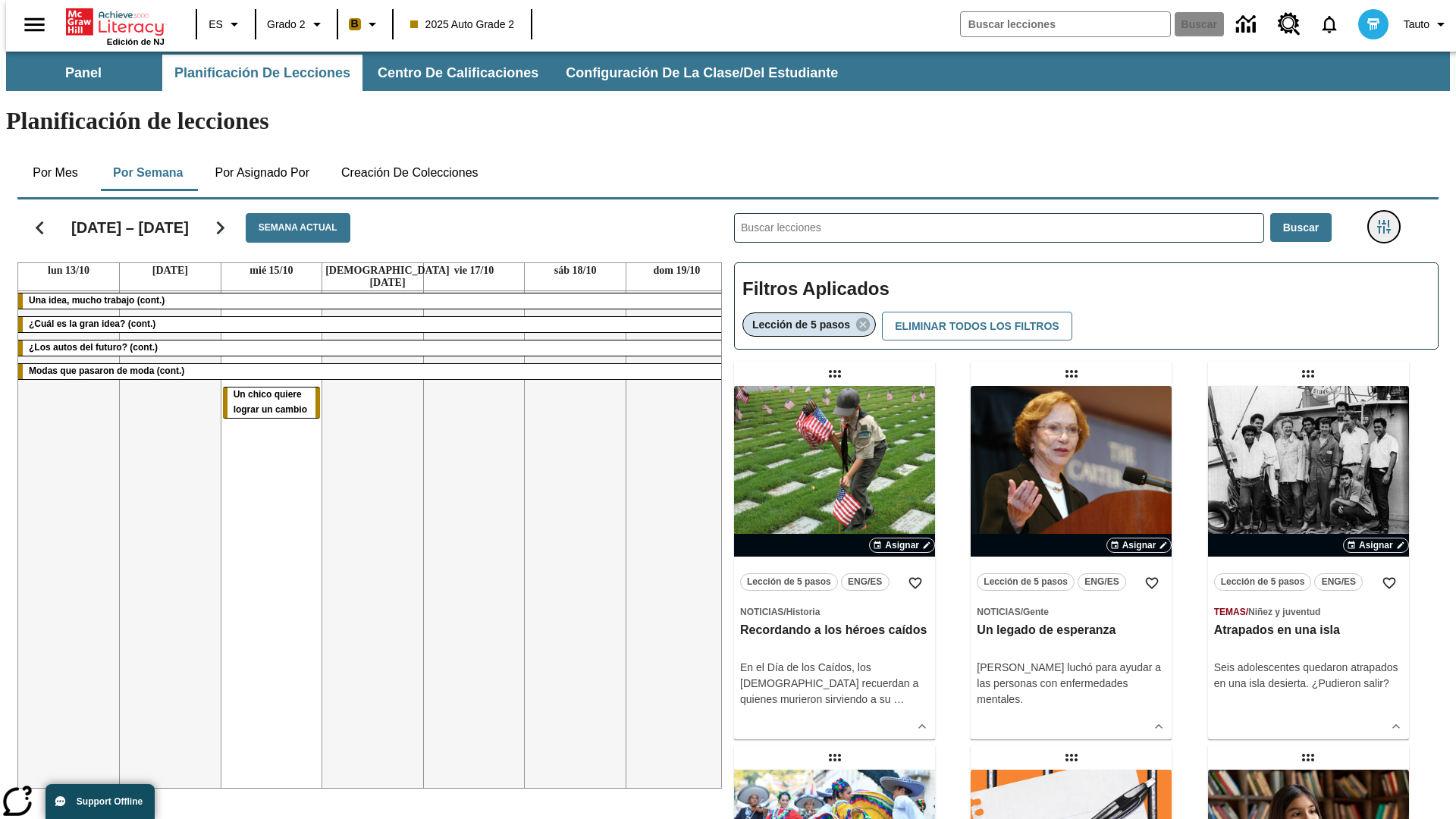
click at [1389, 220] on icon "Menú lateral de filtros" at bounding box center [1384, 227] width 13 height 13
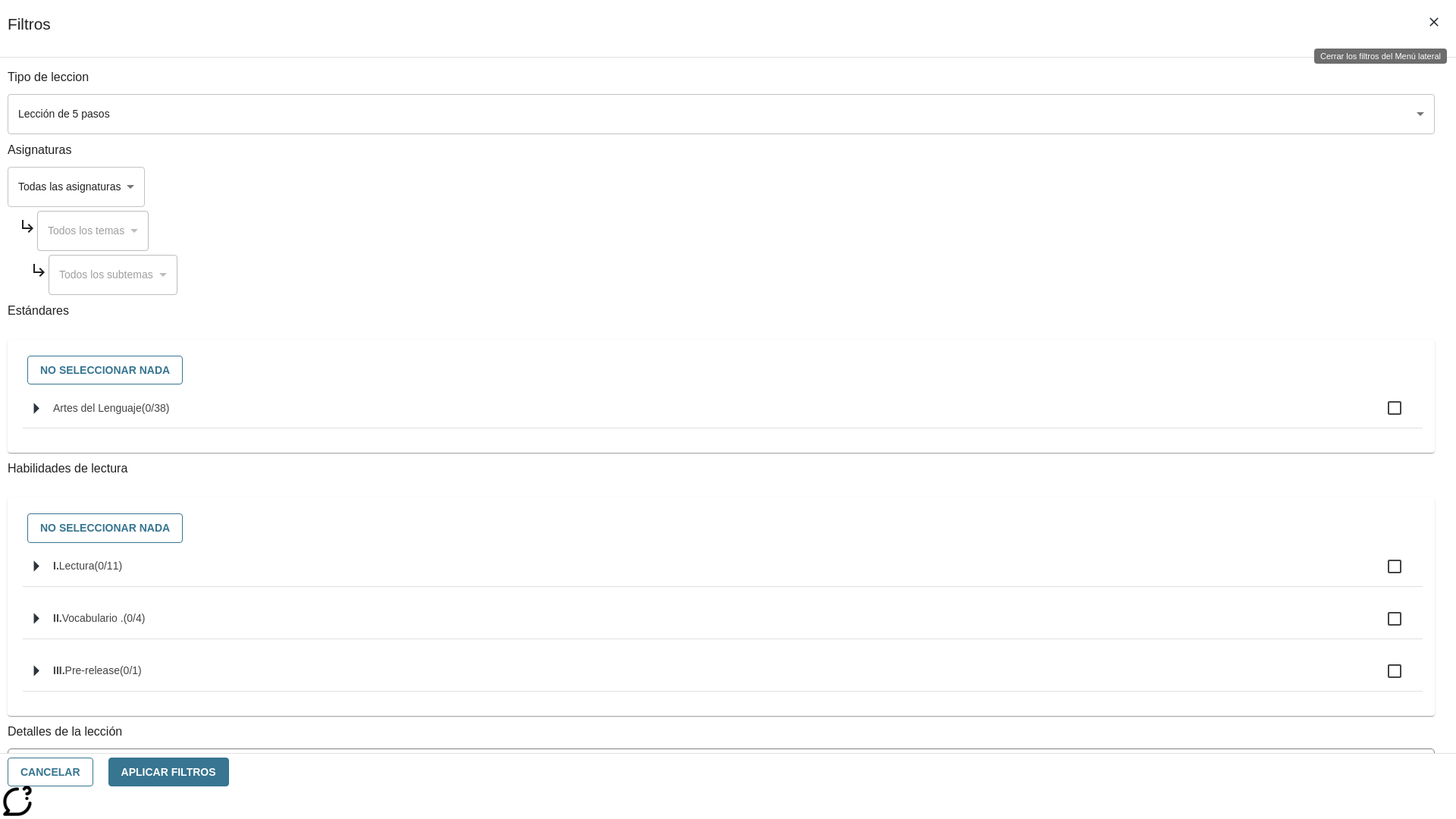
click at [1434, 22] on icon "Cerrar los filtros del Menú lateral" at bounding box center [1434, 22] width 9 height 9
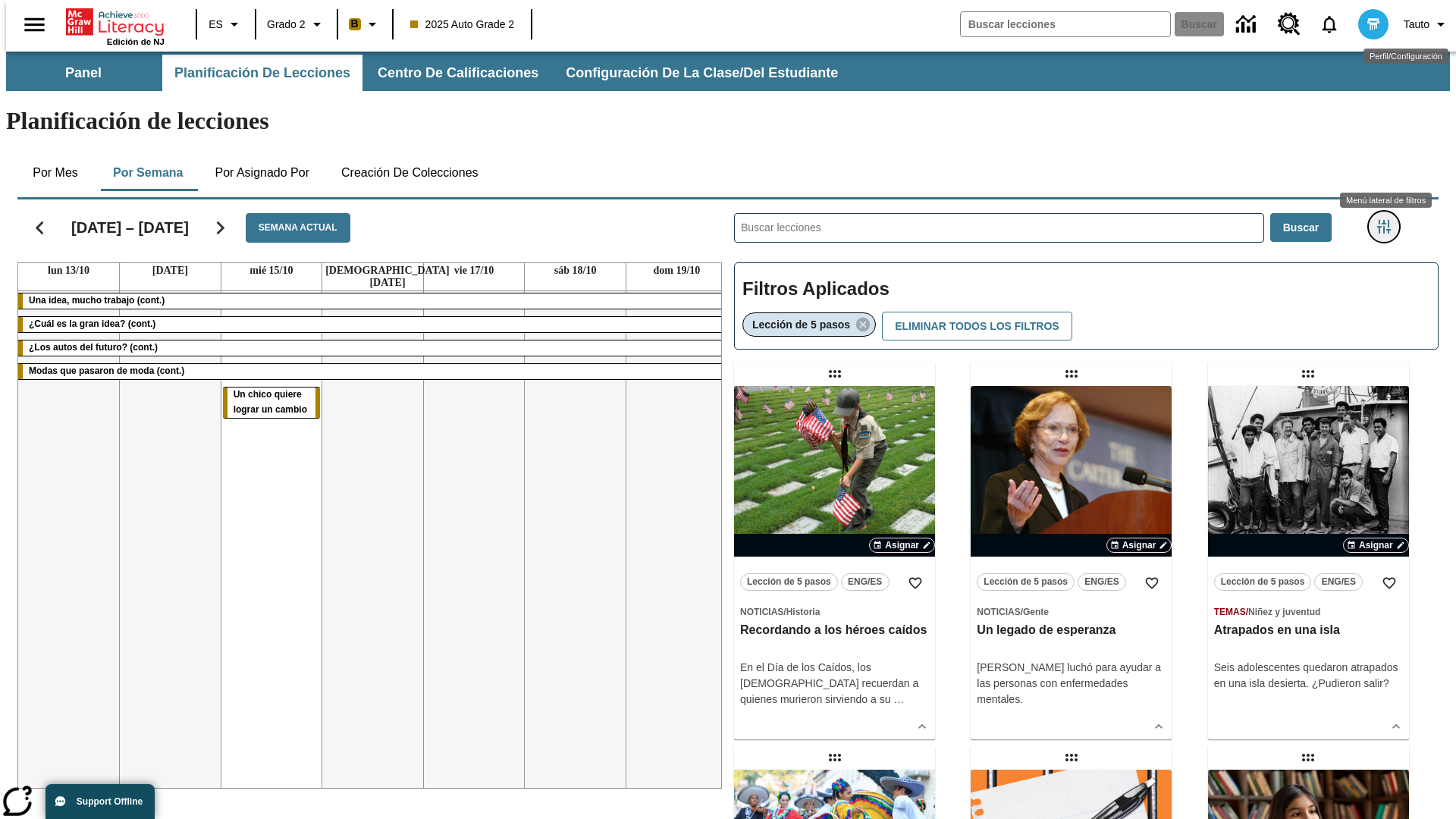
click at [1389, 220] on icon "Menú lateral de filtros" at bounding box center [1384, 227] width 13 height 13
